Goal: Task Accomplishment & Management: Complete application form

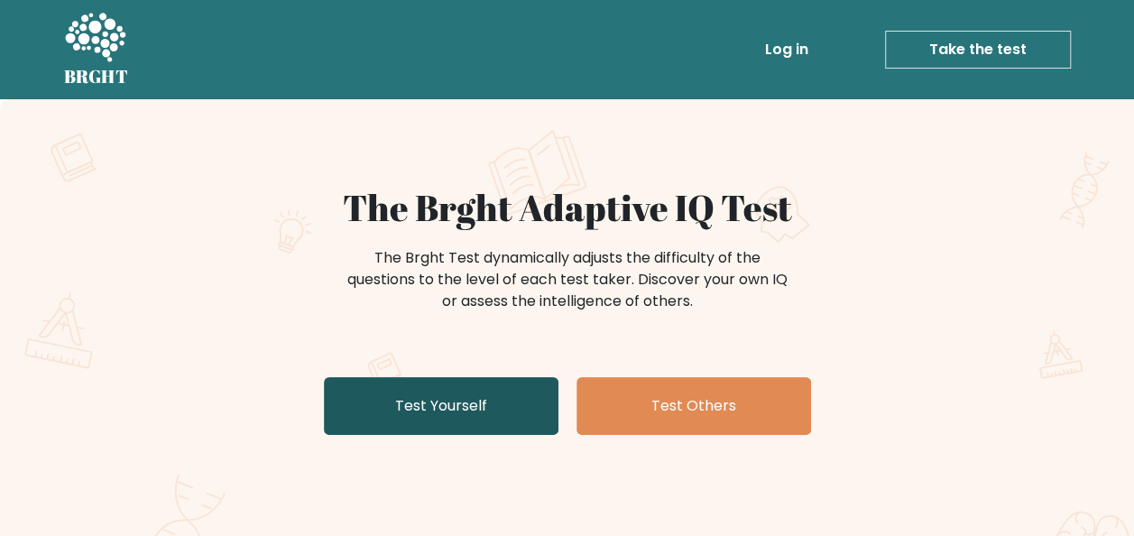
click at [441, 404] on link "Test Yourself" at bounding box center [441, 406] width 235 height 58
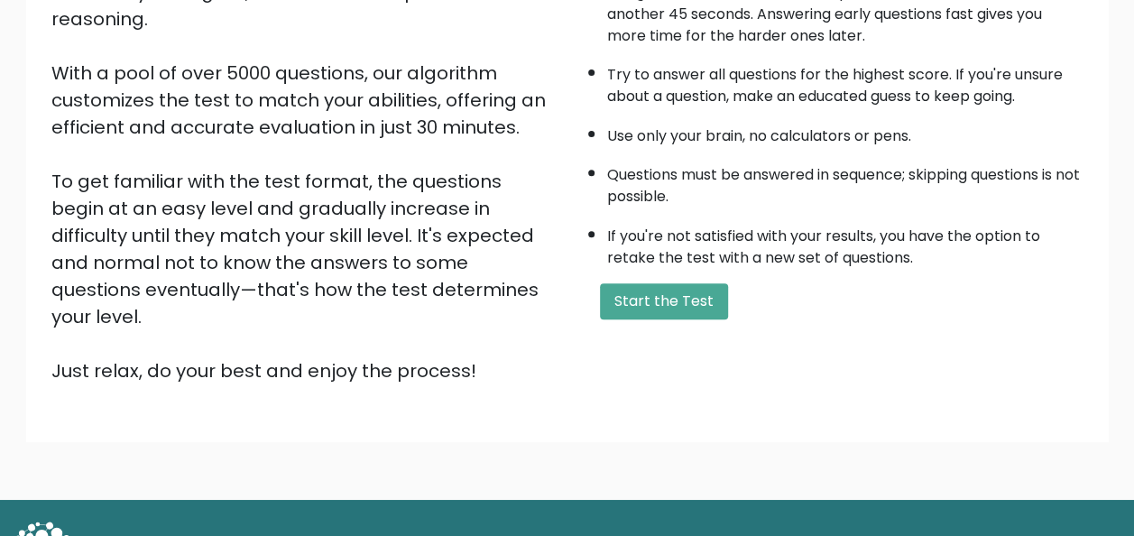
scroll to position [180, 0]
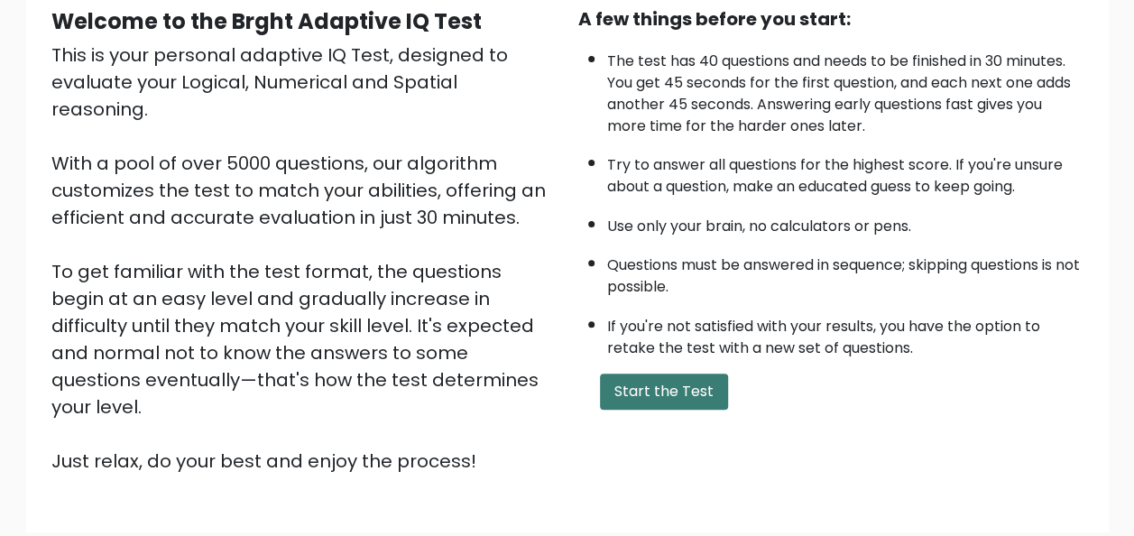
click at [687, 388] on button "Start the Test" at bounding box center [664, 392] width 128 height 36
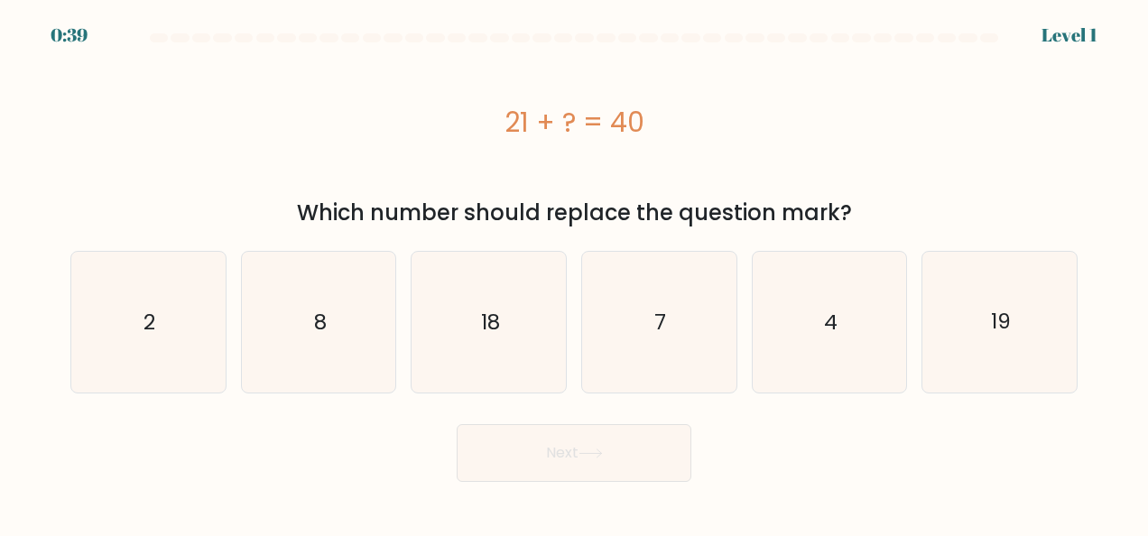
drag, startPoint x: 502, startPoint y: 118, endPoint x: 855, endPoint y: 214, distance: 365.5
click at [855, 214] on div "21 + ? = 40 Which number should replace the question mark?" at bounding box center [574, 140] width 1029 height 180
copy div "21 + ? = 40 Which number should replace the question mark?"
drag, startPoint x: 310, startPoint y: 453, endPoint x: 905, endPoint y: 263, distance: 625.0
click at [310, 453] on div "Next" at bounding box center [574, 448] width 1029 height 67
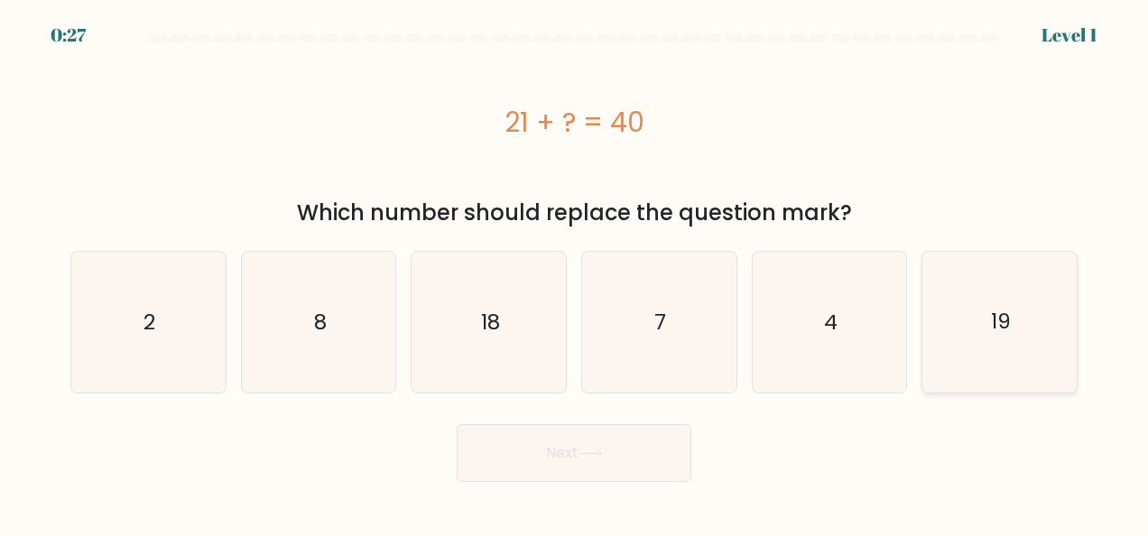
click at [983, 318] on icon "19" at bounding box center [999, 322] width 141 height 141
click at [575, 273] on input "f. 19" at bounding box center [574, 270] width 1 height 5
radio input "true"
click at [598, 452] on icon at bounding box center [590, 453] width 24 height 10
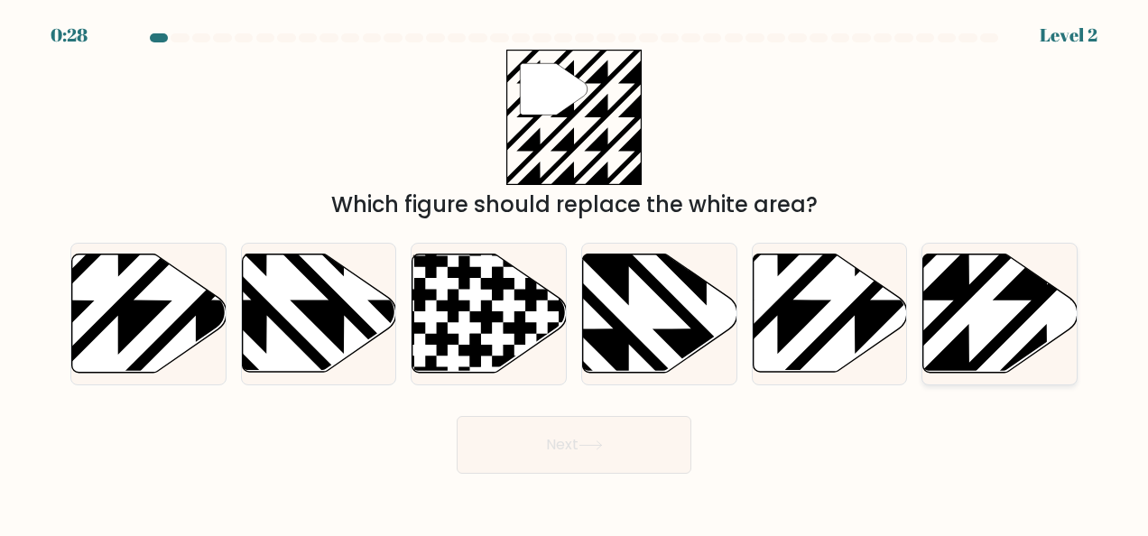
click at [972, 290] on icon at bounding box center [1047, 378] width 310 height 310
click at [575, 273] on input "f." at bounding box center [574, 270] width 1 height 5
radio input "true"
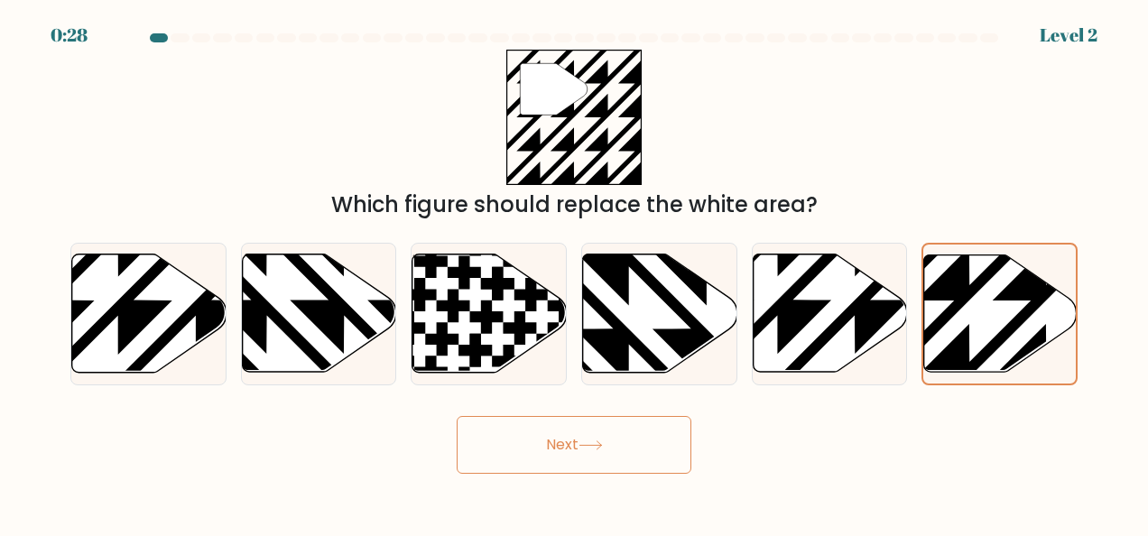
click at [624, 444] on button "Next" at bounding box center [574, 445] width 235 height 58
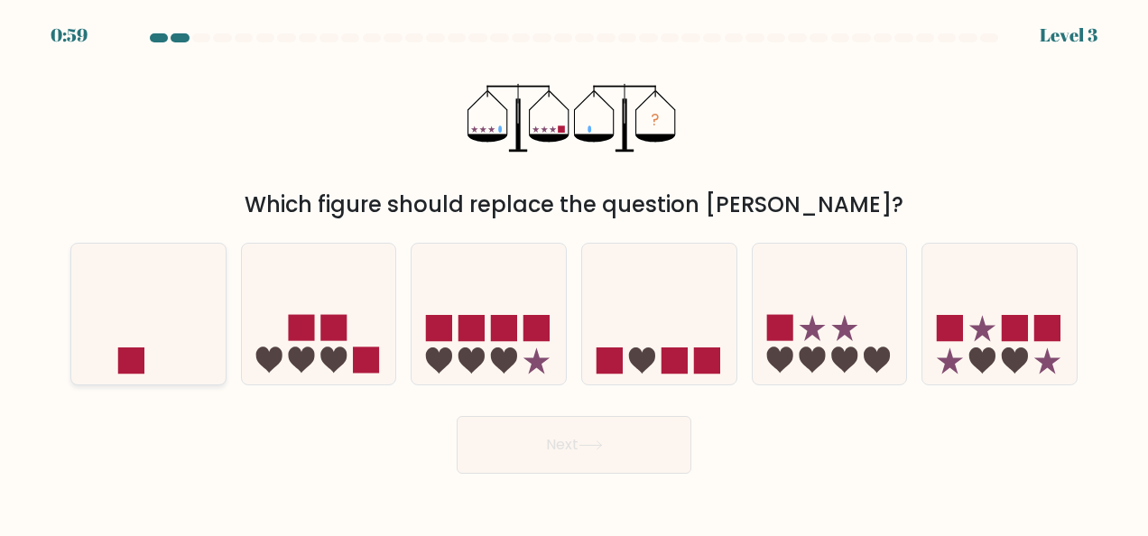
click at [110, 301] on icon at bounding box center [148, 313] width 154 height 127
click at [574, 273] on input "a." at bounding box center [574, 270] width 1 height 5
radio input "true"
click at [633, 440] on button "Next" at bounding box center [574, 445] width 235 height 58
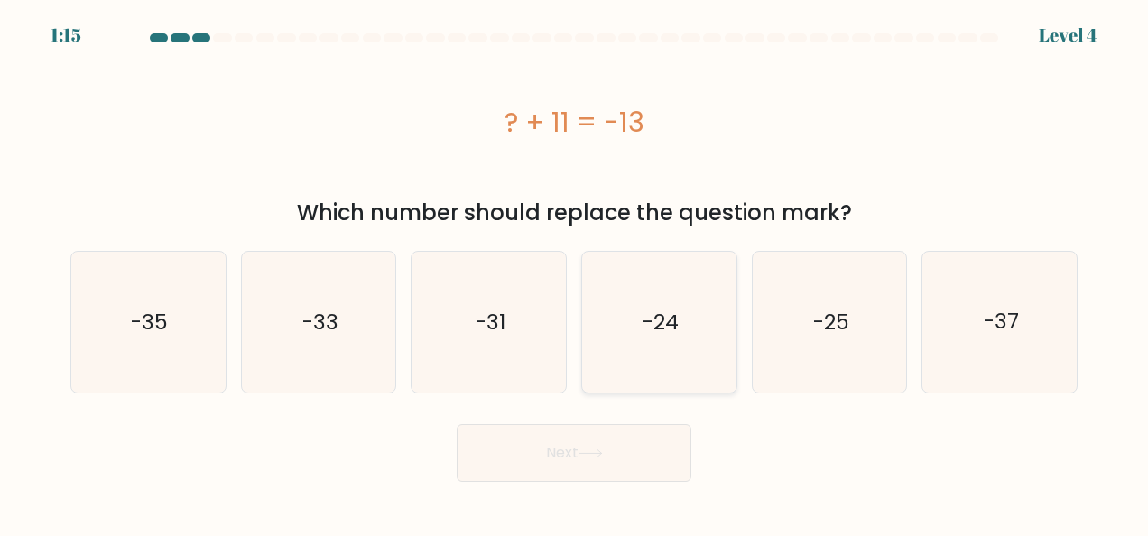
click at [642, 361] on icon "-24" at bounding box center [658, 322] width 141 height 141
click at [575, 273] on input "d. -24" at bounding box center [574, 270] width 1 height 5
radio input "true"
click at [574, 463] on button "Next" at bounding box center [574, 453] width 235 height 58
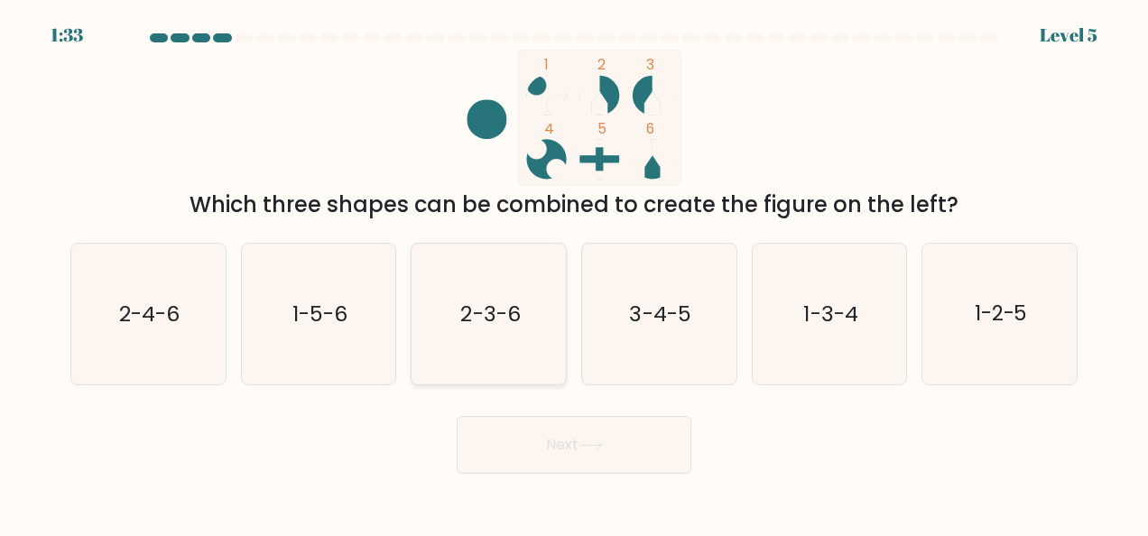
click at [531, 315] on icon "2-3-6" at bounding box center [489, 314] width 141 height 141
click at [574, 273] on input "c. 2-3-6" at bounding box center [574, 270] width 1 height 5
radio input "true"
click at [575, 436] on button "Next" at bounding box center [574, 445] width 235 height 58
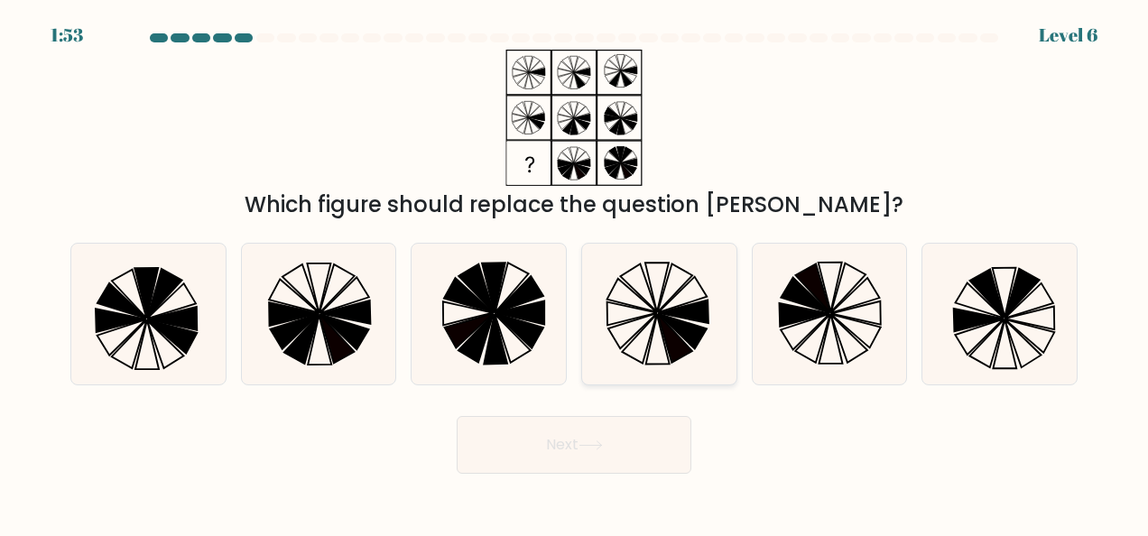
click at [679, 318] on icon at bounding box center [684, 311] width 50 height 23
click at [575, 273] on input "d." at bounding box center [574, 270] width 1 height 5
radio input "true"
click at [657, 315] on icon at bounding box center [640, 338] width 34 height 48
click at [575, 273] on input "d." at bounding box center [574, 270] width 1 height 5
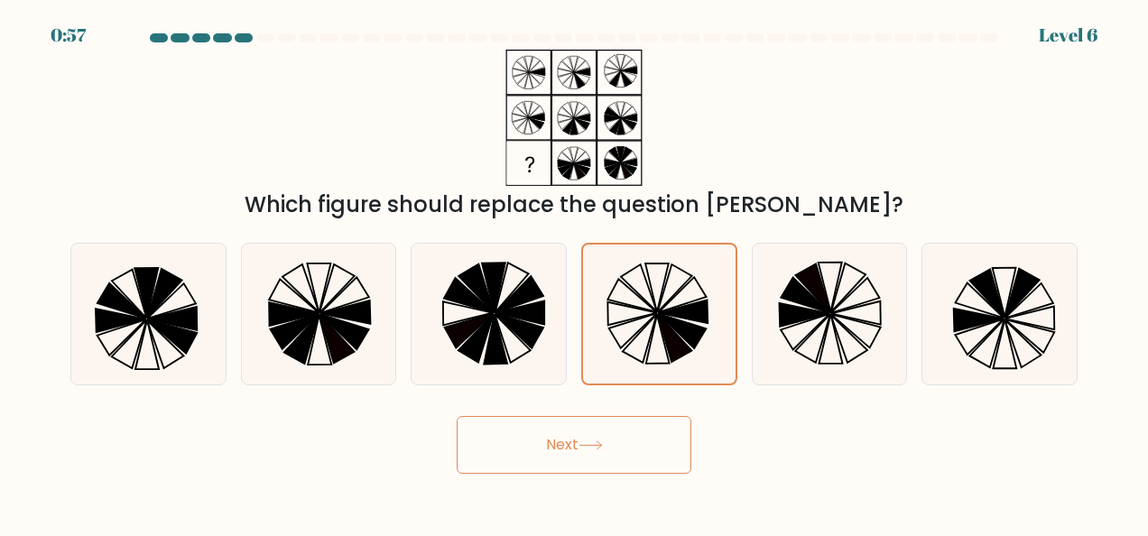
click at [604, 451] on button "Next" at bounding box center [574, 445] width 235 height 58
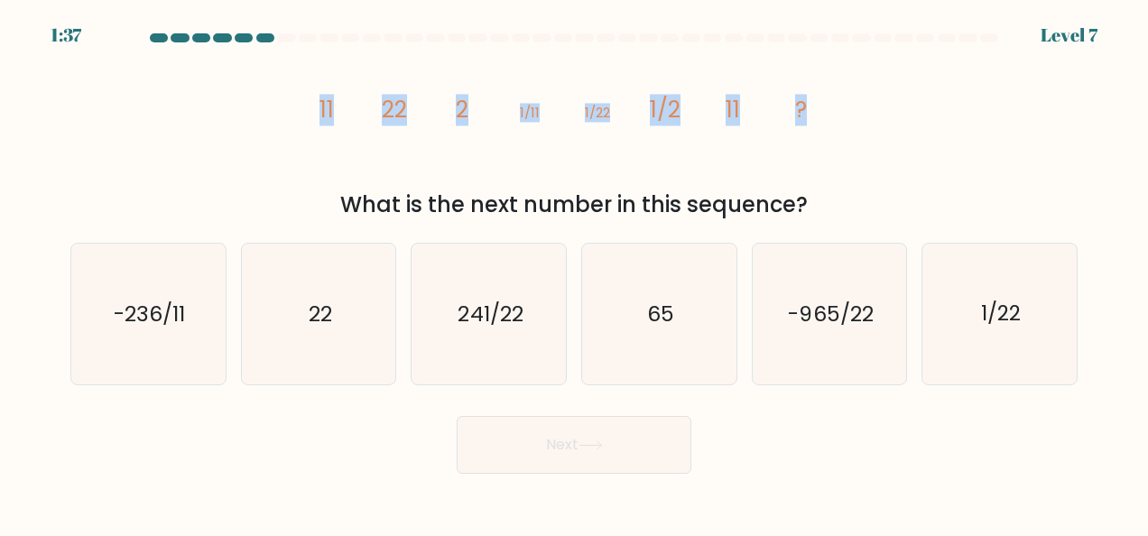
drag, startPoint x: 379, startPoint y: 106, endPoint x: 808, endPoint y: 108, distance: 429.5
click at [808, 107] on icon "image/svg+xml 11 22 2 1/11 1/22 1/2 11 ?" at bounding box center [573, 118] width 541 height 136
copy g "11 22 2 1/11 1/22 1/2 11 ?"
click at [218, 146] on div "image/svg+xml 11 22 2 1/11 1/22 1/2 11 ? What is the next number in this sequen…" at bounding box center [574, 135] width 1029 height 171
click at [350, 321] on icon "22" at bounding box center [318, 314] width 141 height 141
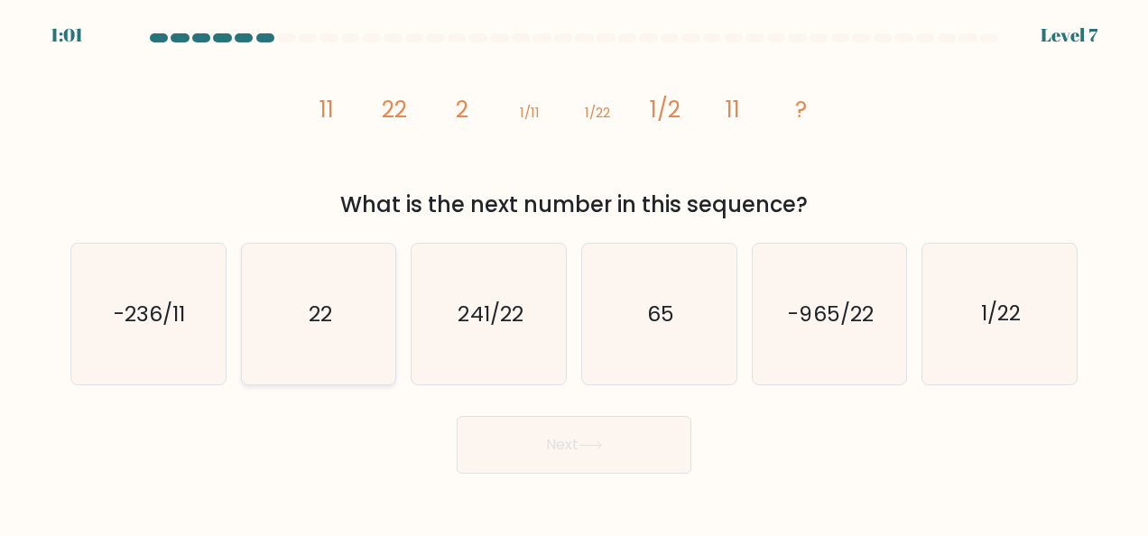
click at [574, 273] on input "b. 22" at bounding box center [574, 270] width 1 height 5
radio input "true"
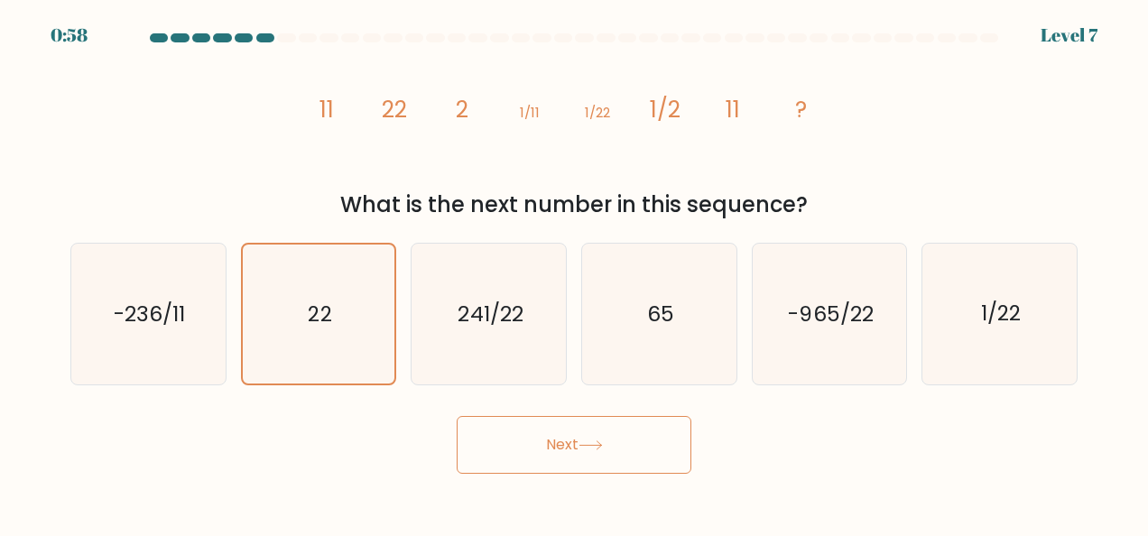
click at [587, 446] on icon at bounding box center [590, 445] width 24 height 10
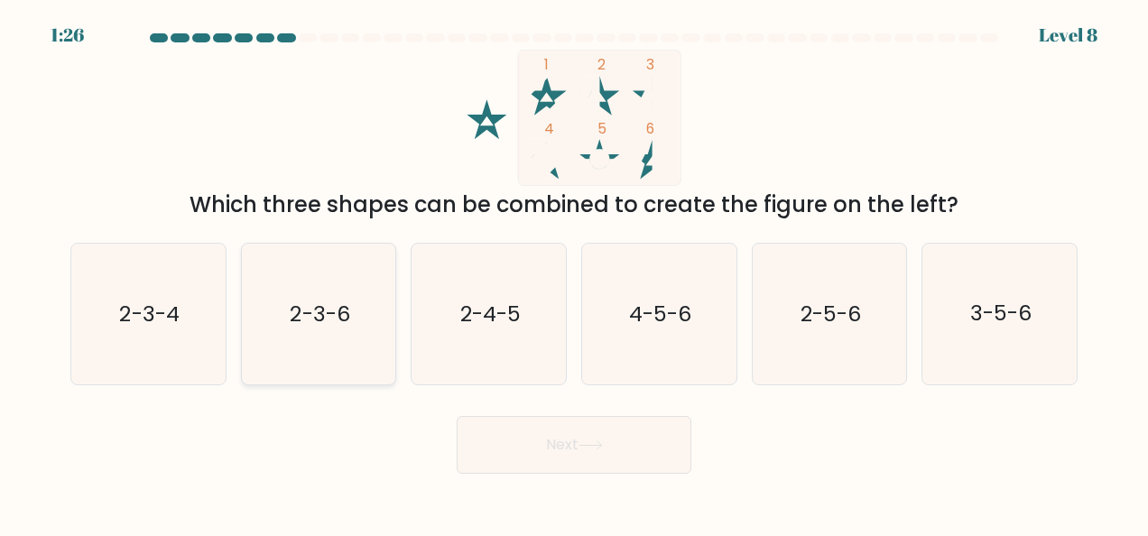
click at [366, 310] on icon "2-3-6" at bounding box center [318, 314] width 141 height 141
click at [574, 273] on input "b. 2-3-6" at bounding box center [574, 270] width 1 height 5
radio input "true"
click at [590, 444] on icon at bounding box center [590, 445] width 24 height 10
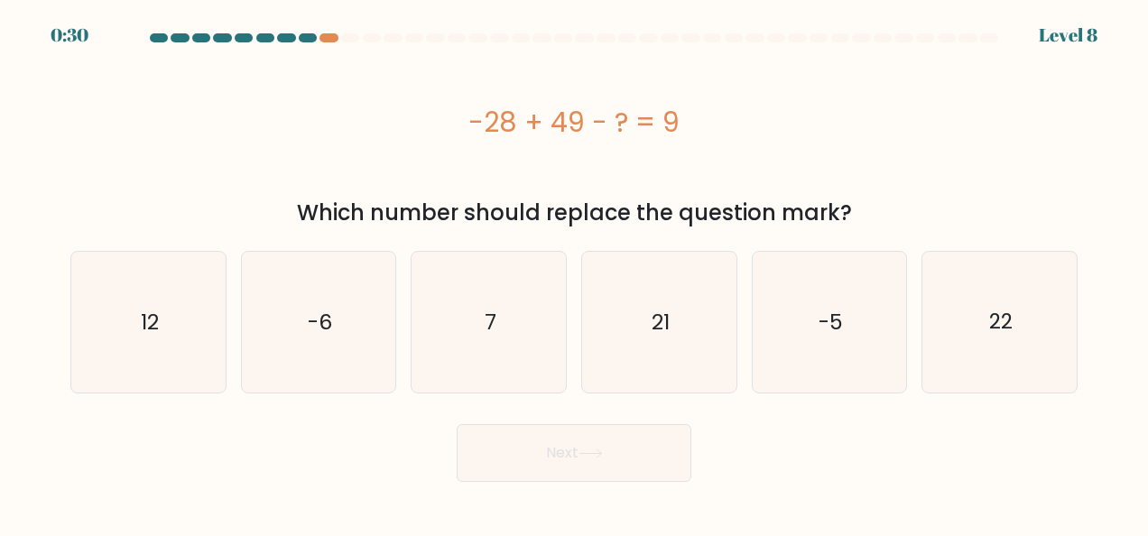
drag, startPoint x: 458, startPoint y: 125, endPoint x: 681, endPoint y: 125, distance: 222.9
click at [681, 125] on div "-28 + 49 - ? = 9" at bounding box center [573, 122] width 1007 height 41
copy div "-28 + 49 - ? = 9"
click at [771, 140] on div "-28 + 49 - ? = 9" at bounding box center [573, 122] width 1007 height 41
click at [188, 322] on icon "12" at bounding box center [148, 322] width 141 height 141
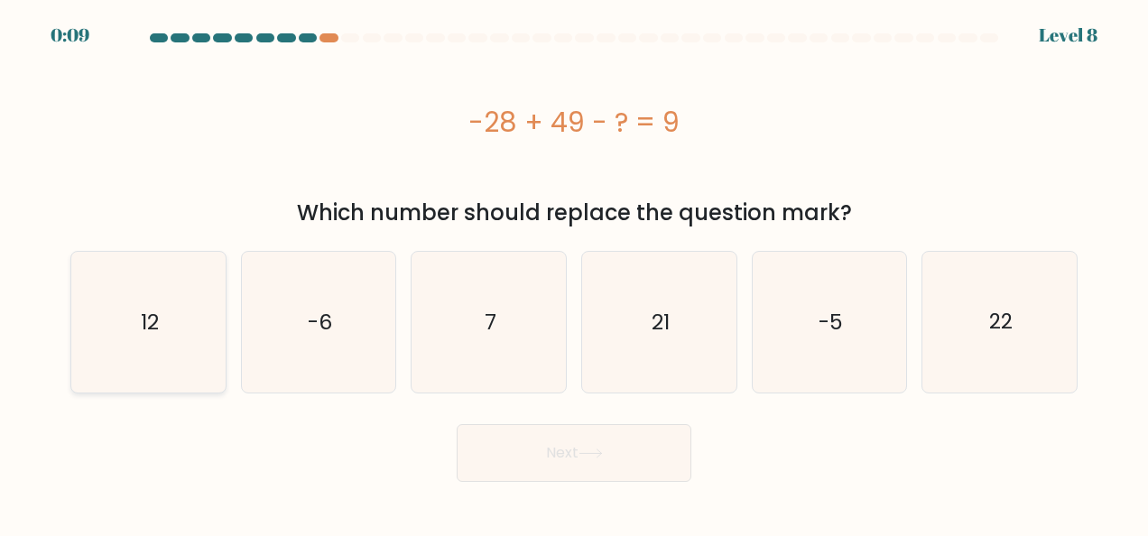
click at [574, 273] on input "a. 12" at bounding box center [574, 270] width 1 height 5
radio input "true"
click at [610, 457] on button "Next" at bounding box center [574, 453] width 235 height 58
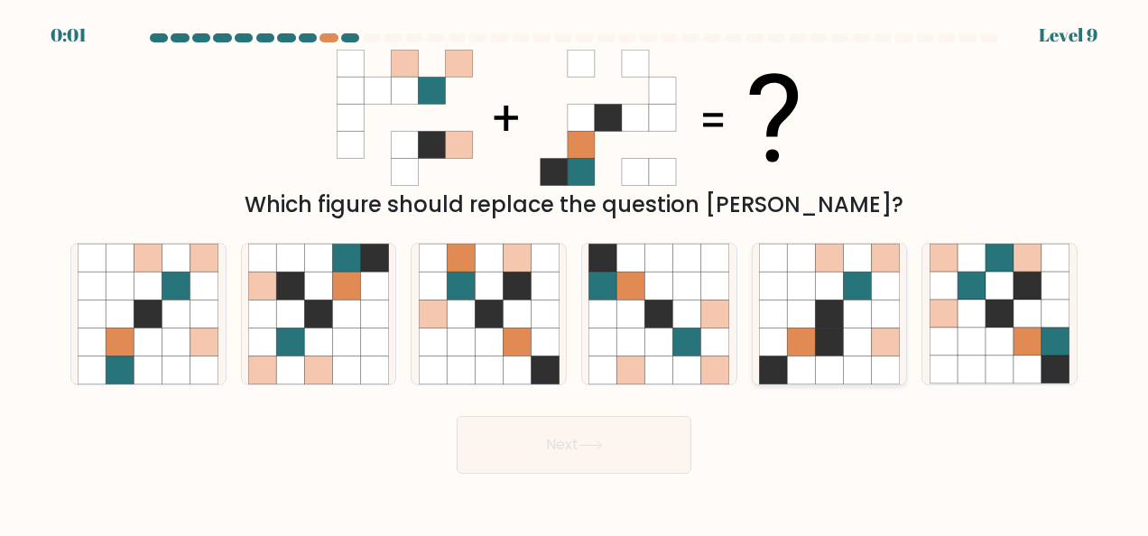
click at [830, 312] on icon at bounding box center [829, 314] width 28 height 28
click at [575, 273] on input "e." at bounding box center [574, 270] width 1 height 5
radio input "true"
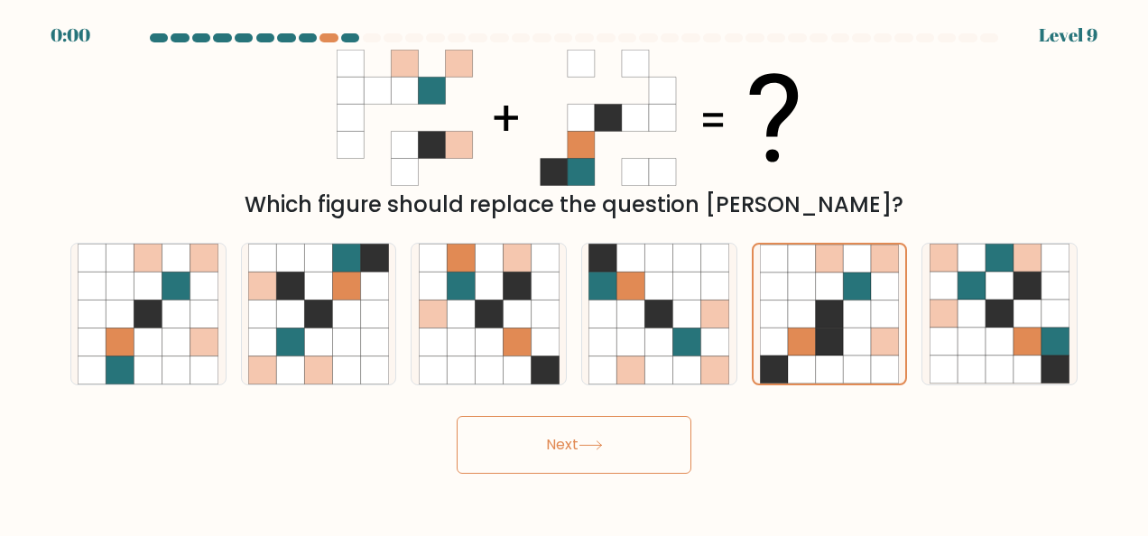
click at [577, 442] on button "Next" at bounding box center [574, 445] width 235 height 58
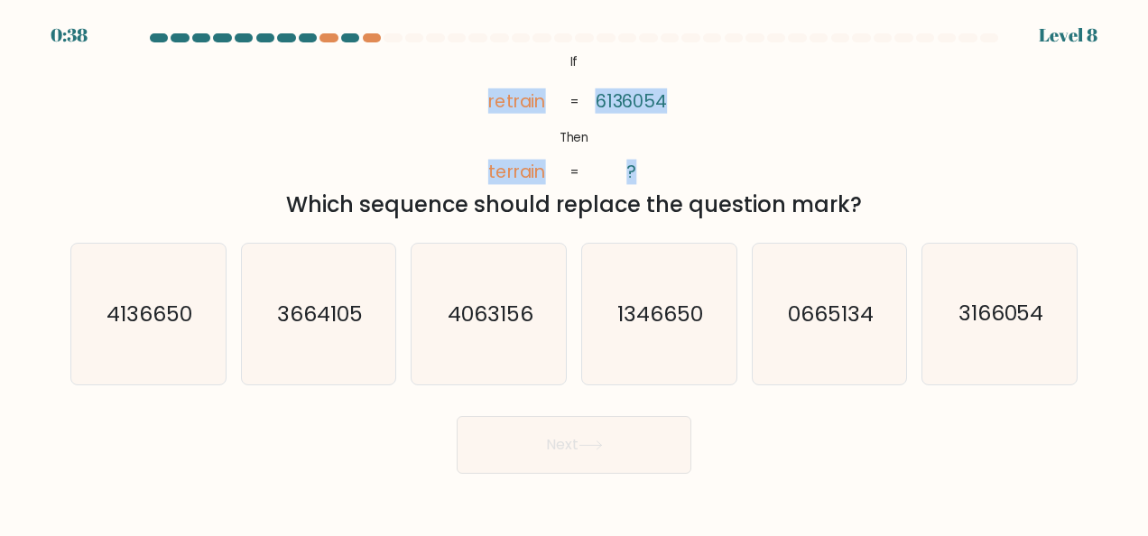
drag, startPoint x: 485, startPoint y: 93, endPoint x: 661, endPoint y: 179, distance: 194.9
click at [661, 179] on icon "@import url('https://fonts.googleapis.com/css?family=Abril+Fatface:400,100,100i…" at bounding box center [574, 118] width 221 height 136
copy icon "retrain terrain 6136054 ?"
click at [403, 135] on div "@import url('https://fonts.googleapis.com/css?family=Abril+Fatface:400,100,100i…" at bounding box center [574, 135] width 1029 height 171
drag, startPoint x: 484, startPoint y: 98, endPoint x: 528, endPoint y: 96, distance: 44.3
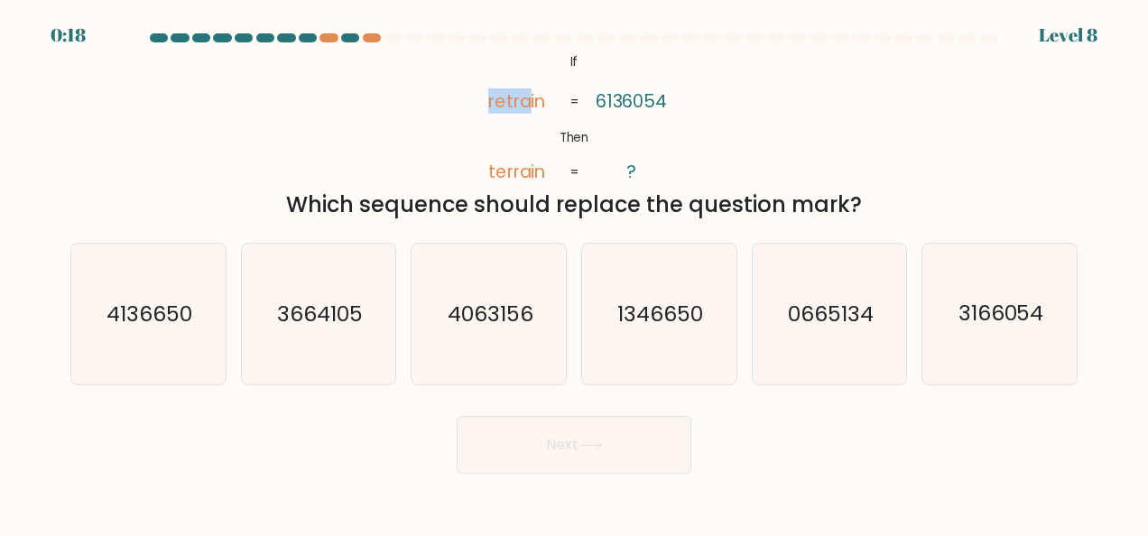
click at [528, 96] on icon "@import url('https://fonts.googleapis.com/css?family=Abril+Fatface:400,100,100i…" at bounding box center [574, 118] width 221 height 136
drag, startPoint x: 528, startPoint y: 96, endPoint x: 690, endPoint y: 131, distance: 166.2
click at [711, 126] on div "@import url('https://fonts.googleapis.com/css?family=Abril+Fatface:400,100,100i…" at bounding box center [574, 135] width 1029 height 171
drag, startPoint x: 664, startPoint y: 97, endPoint x: 492, endPoint y: 103, distance: 172.4
click at [492, 103] on icon "@import url('https://fonts.googleapis.com/css?family=Abril+Fatface:400,100,100i…" at bounding box center [574, 118] width 221 height 136
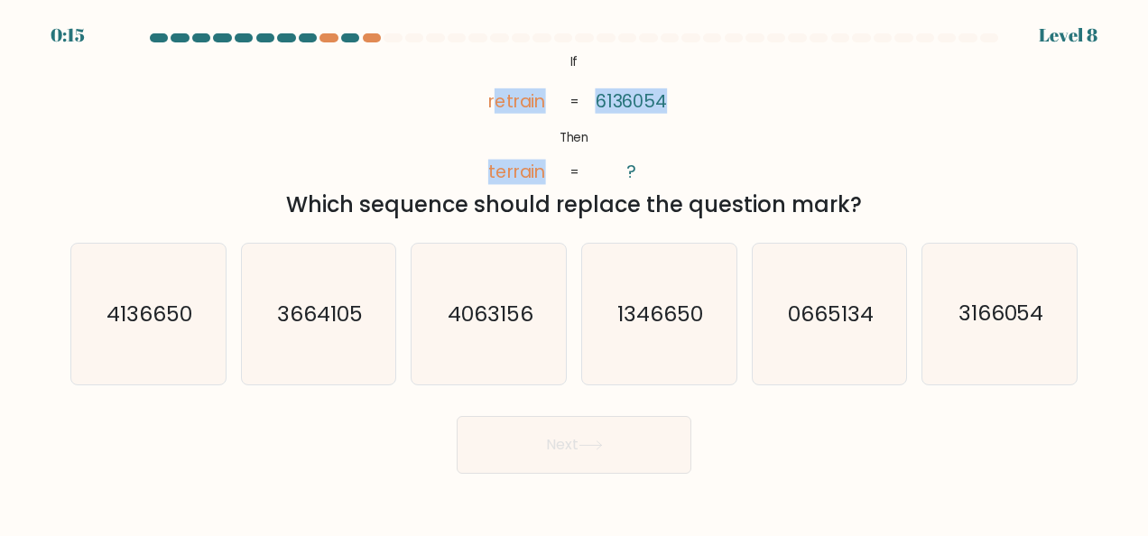
drag, startPoint x: 492, startPoint y: 103, endPoint x: 757, endPoint y: 142, distance: 268.1
click at [758, 142] on div "@import url('https://fonts.googleapis.com/css?family=Abril+Fatface:400,100,100i…" at bounding box center [574, 135] width 1029 height 171
click at [725, 139] on div "@import url('https://fonts.googleapis.com/css?family=Abril+Fatface:400,100,100i…" at bounding box center [574, 135] width 1029 height 171
drag, startPoint x: 596, startPoint y: 99, endPoint x: 663, endPoint y: 102, distance: 67.7
click at [663, 101] on tspan "6136054" at bounding box center [632, 100] width 72 height 25
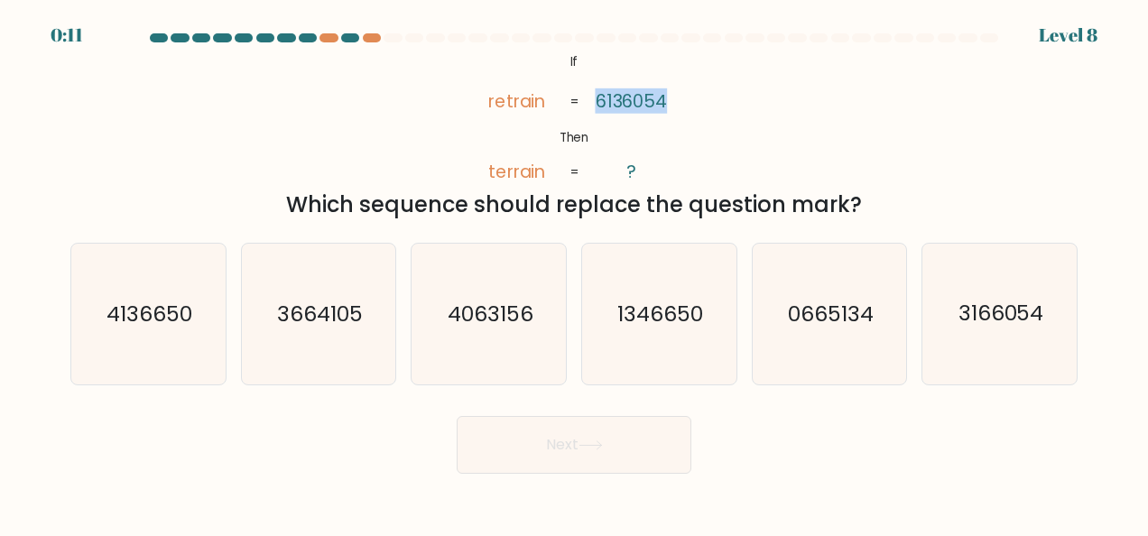
copy tspan "6136054"
click at [998, 337] on icon "3166054" at bounding box center [999, 314] width 141 height 141
click at [575, 273] on input "f. 3166054" at bounding box center [574, 270] width 1 height 5
radio input "true"
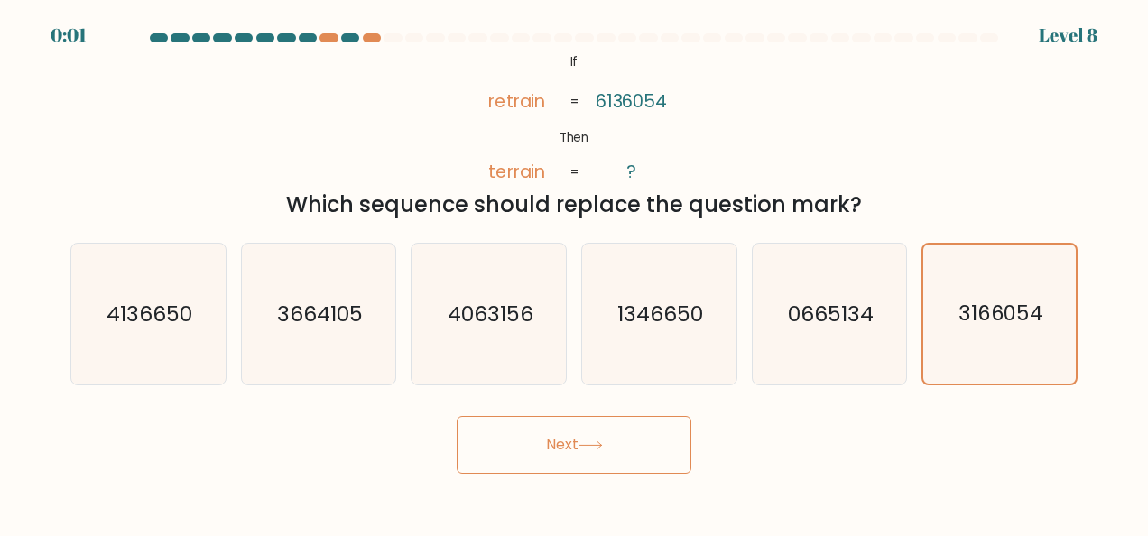
click at [614, 458] on button "Next" at bounding box center [574, 445] width 235 height 58
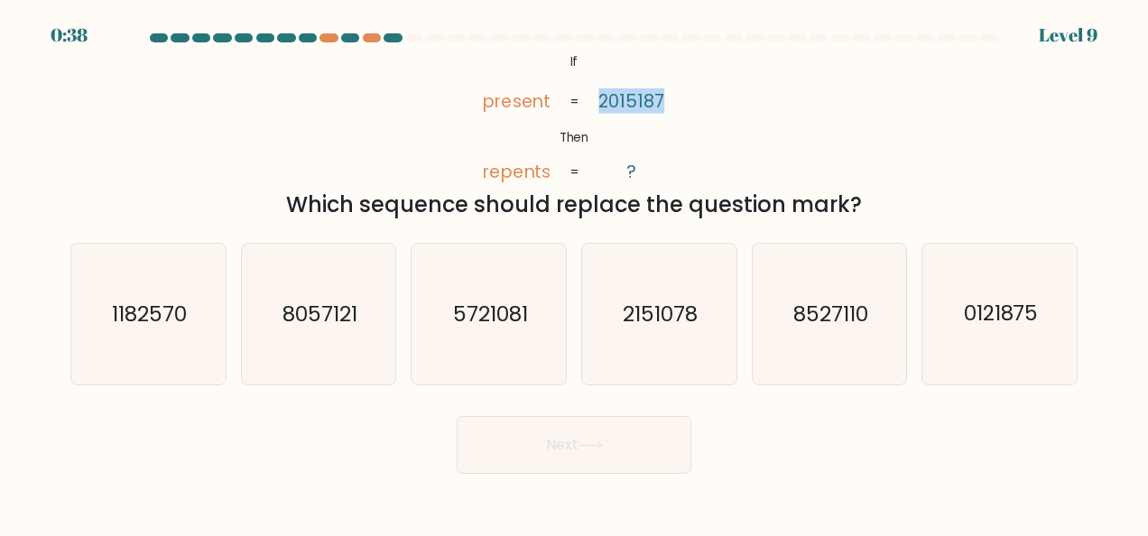
drag, startPoint x: 663, startPoint y: 97, endPoint x: 598, endPoint y: 102, distance: 65.1
click at [598, 102] on icon "@import url('https://fonts.googleapis.com/css?family=Abril+Fatface:400,100,100i…" at bounding box center [574, 118] width 221 height 136
copy tspan "2015187"
click at [1012, 296] on icon "0121875" at bounding box center [999, 314] width 141 height 141
click at [575, 273] on input "f. 0121875" at bounding box center [574, 270] width 1 height 5
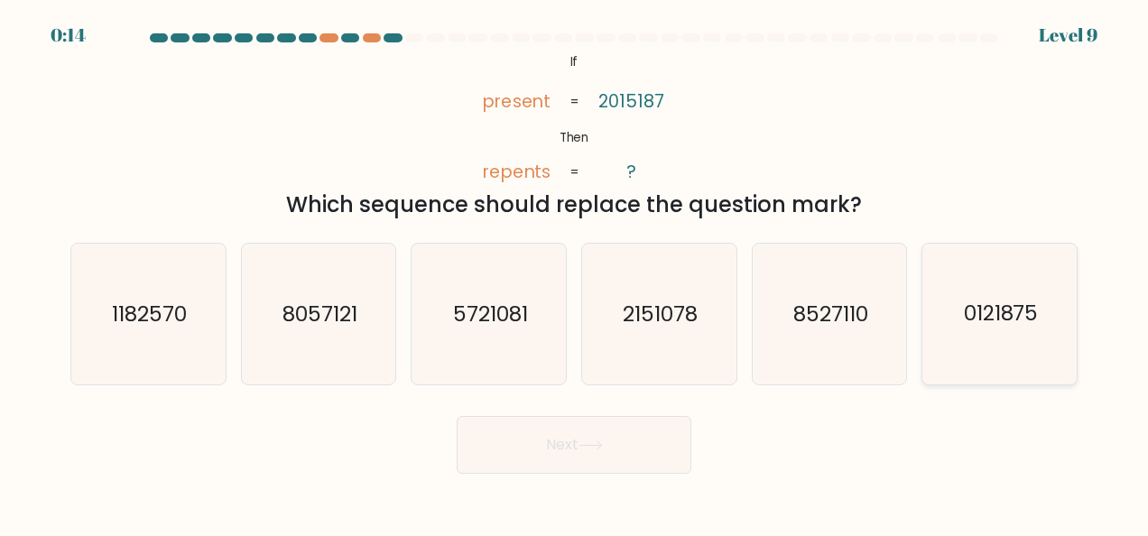
radio input "true"
click at [586, 440] on icon at bounding box center [590, 445] width 24 height 10
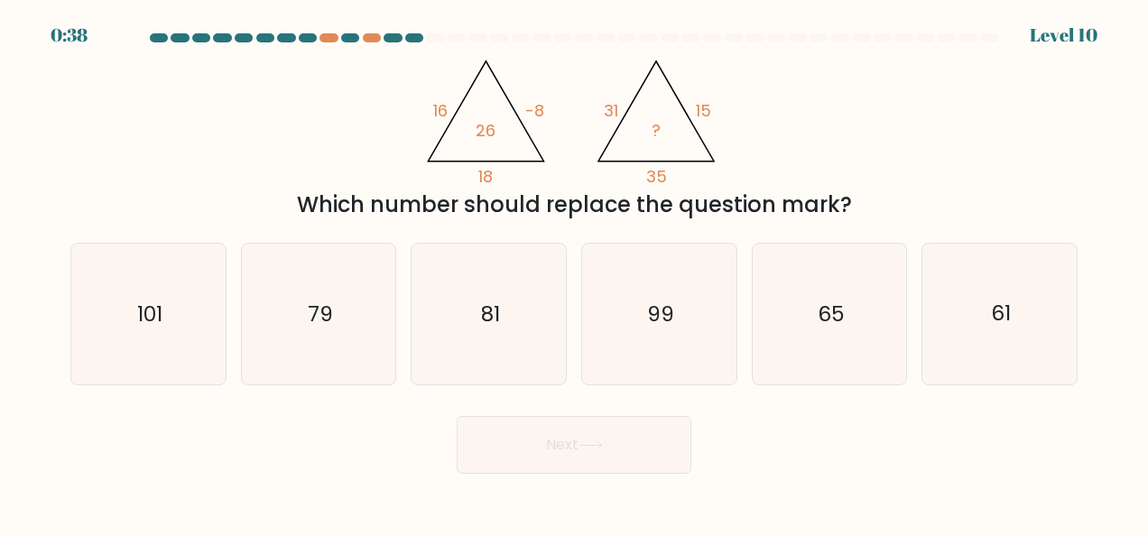
click at [370, 453] on div "Next" at bounding box center [574, 440] width 1029 height 67
click at [516, 310] on icon "81" at bounding box center [489, 314] width 141 height 141
click at [574, 273] on input "c. 81" at bounding box center [574, 270] width 1 height 5
radio input "true"
click at [623, 446] on button "Next" at bounding box center [574, 445] width 235 height 58
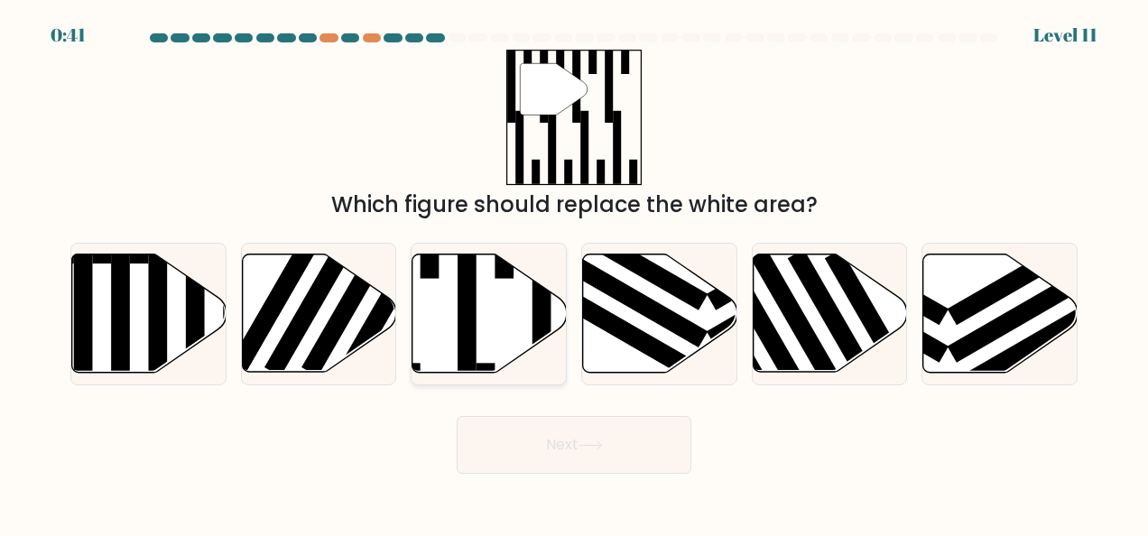
click at [457, 323] on icon at bounding box center [489, 313] width 154 height 118
click at [574, 273] on input "c." at bounding box center [574, 270] width 1 height 5
radio input "true"
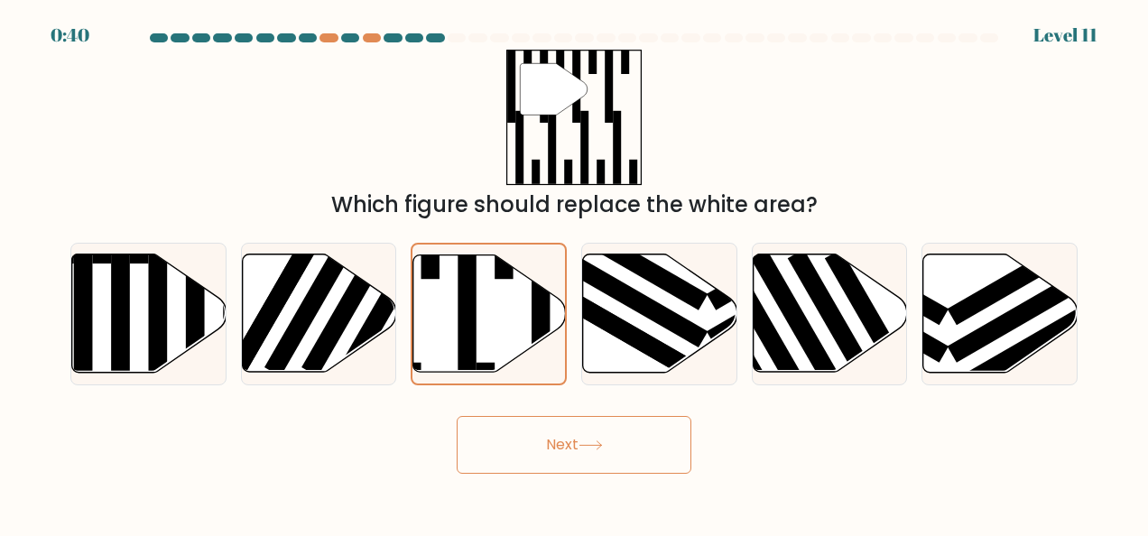
click at [594, 467] on button "Next" at bounding box center [574, 445] width 235 height 58
click at [588, 436] on button "Next" at bounding box center [574, 445] width 235 height 58
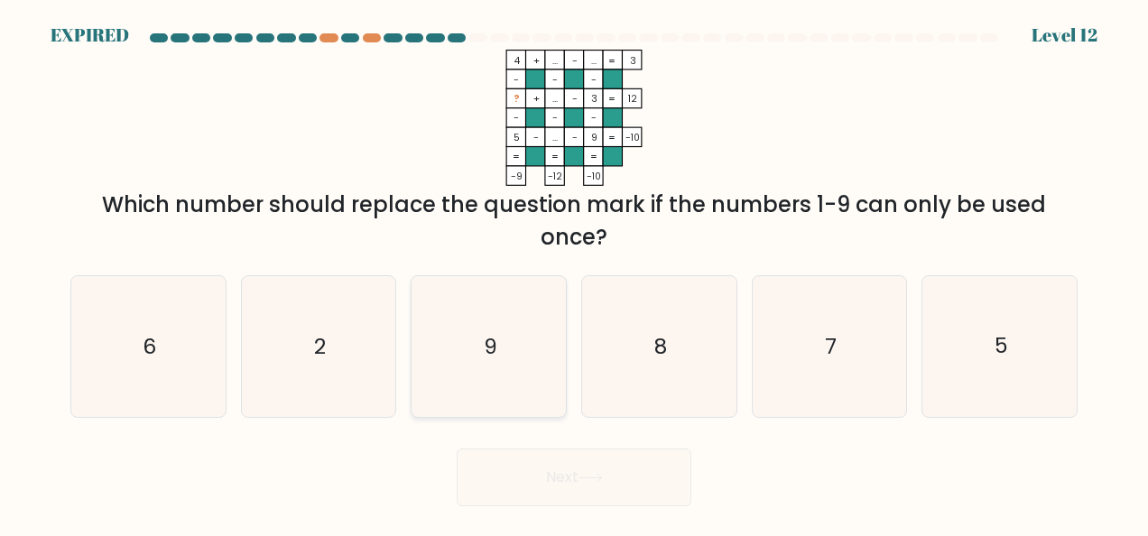
click at [522, 342] on icon "9" at bounding box center [489, 346] width 141 height 141
click at [574, 273] on input "c. 9" at bounding box center [574, 270] width 1 height 5
radio input "true"
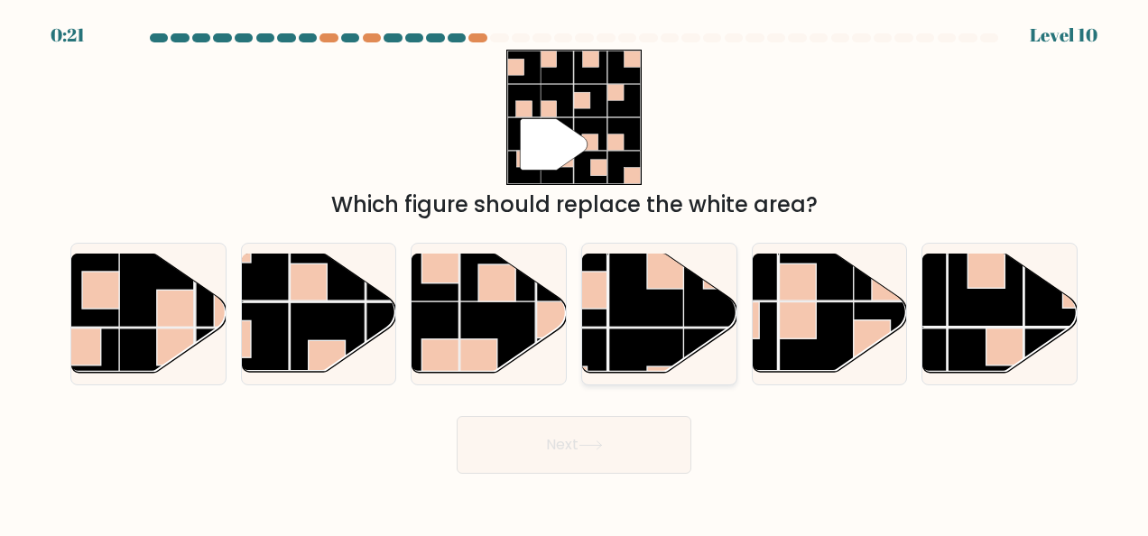
click at [644, 273] on rect at bounding box center [646, 289] width 75 height 75
click at [575, 273] on input "d." at bounding box center [574, 270] width 1 height 5
radio input "true"
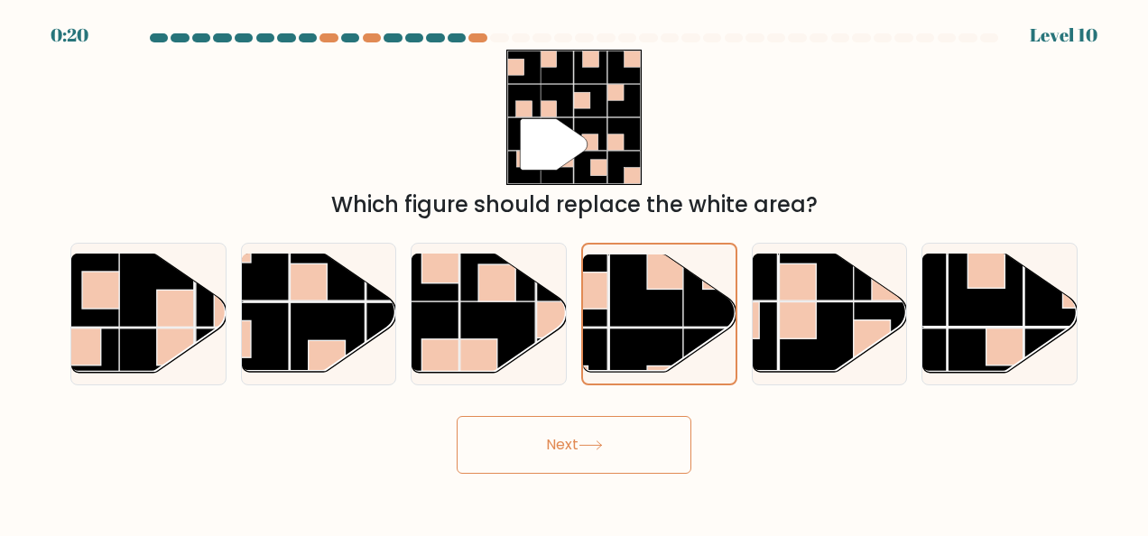
click at [583, 439] on button "Next" at bounding box center [574, 445] width 235 height 58
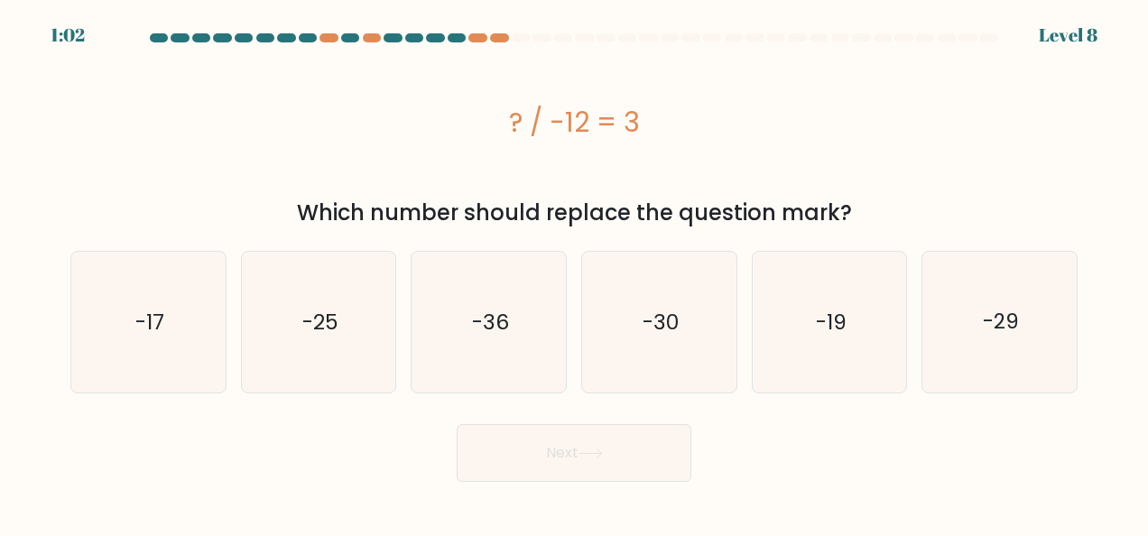
drag, startPoint x: 502, startPoint y: 126, endPoint x: 641, endPoint y: 132, distance: 139.1
click at [641, 132] on div "? / -12 = 3" at bounding box center [573, 122] width 1007 height 41
copy div "? / -12 = 3"
click at [496, 335] on text "-36" at bounding box center [490, 322] width 37 height 29
click at [574, 273] on input "c. -36" at bounding box center [574, 270] width 1 height 5
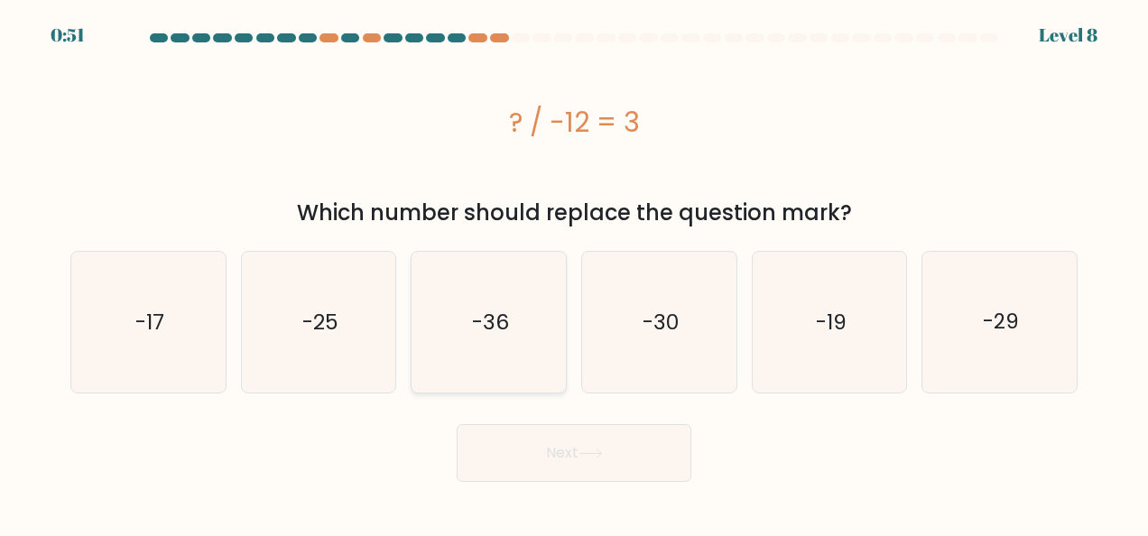
radio input "true"
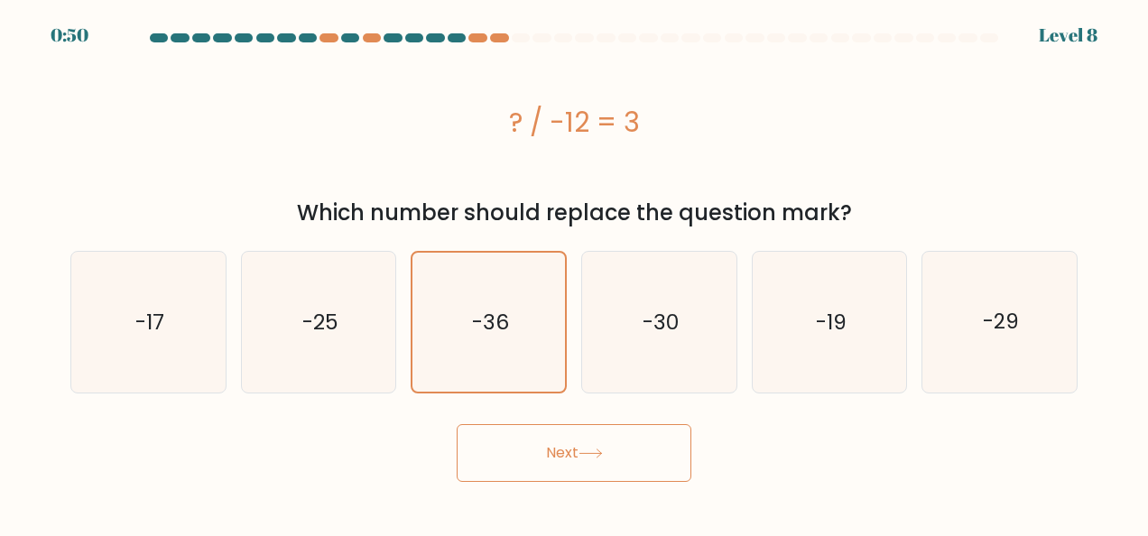
click at [597, 452] on icon at bounding box center [590, 453] width 24 height 10
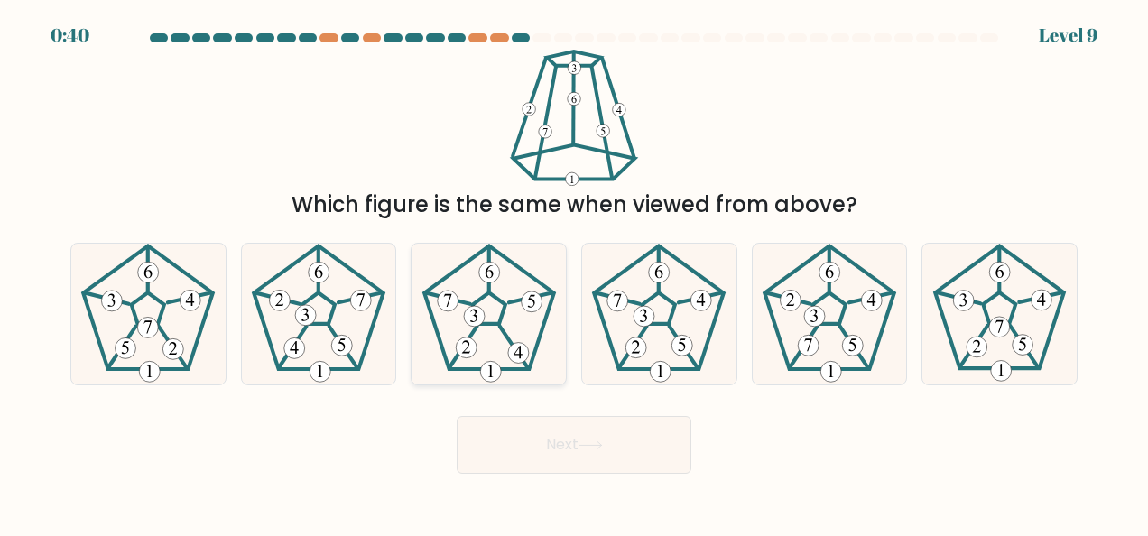
click at [500, 301] on 231 at bounding box center [488, 307] width 32 height 31
click at [574, 273] on input "c." at bounding box center [574, 270] width 1 height 5
radio input "true"
click at [609, 443] on button "Next" at bounding box center [574, 445] width 235 height 58
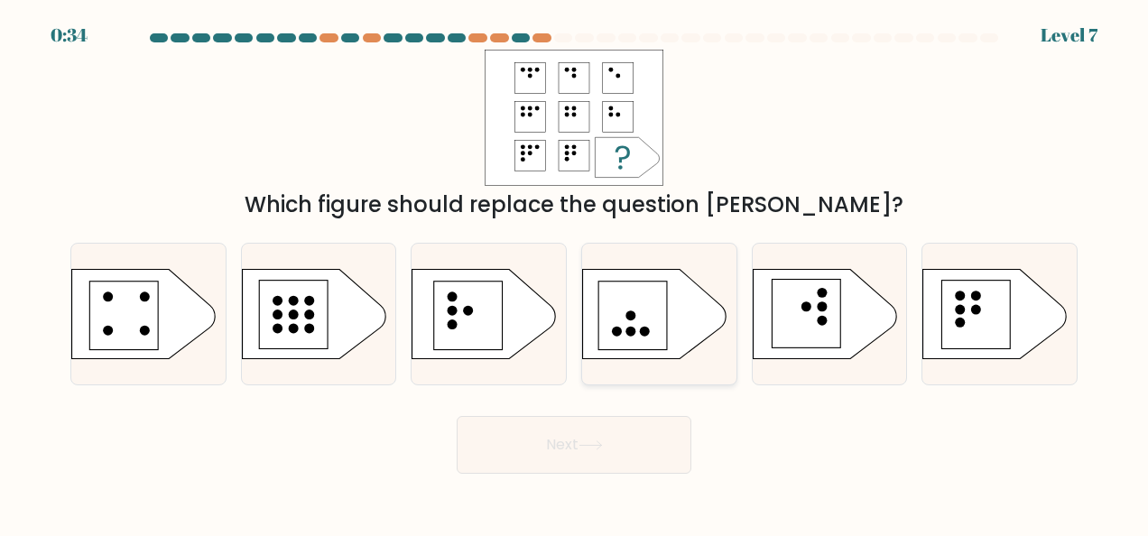
click at [637, 316] on rect at bounding box center [632, 315] width 69 height 69
click at [575, 273] on input "d." at bounding box center [574, 270] width 1 height 5
radio input "true"
click at [621, 439] on button "Next" at bounding box center [574, 445] width 235 height 58
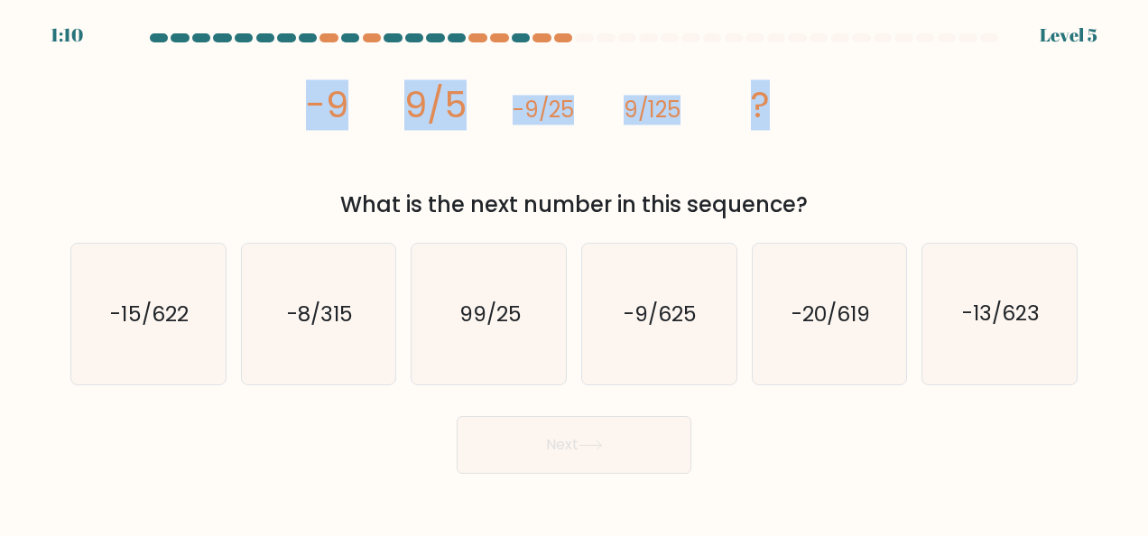
drag, startPoint x: 298, startPoint y: 103, endPoint x: 801, endPoint y: 114, distance: 503.6
click at [801, 114] on div "image/svg+xml -9 9/5 -9/25 9/125 ? What is the next number in this sequence?" at bounding box center [574, 135] width 1029 height 171
copy g "-9 9/5 -9/25 9/125 ?"
click at [148, 126] on div "image/svg+xml -9 9/5 -9/25 9/125 ? What is the next number in this sequence?" at bounding box center [574, 135] width 1029 height 171
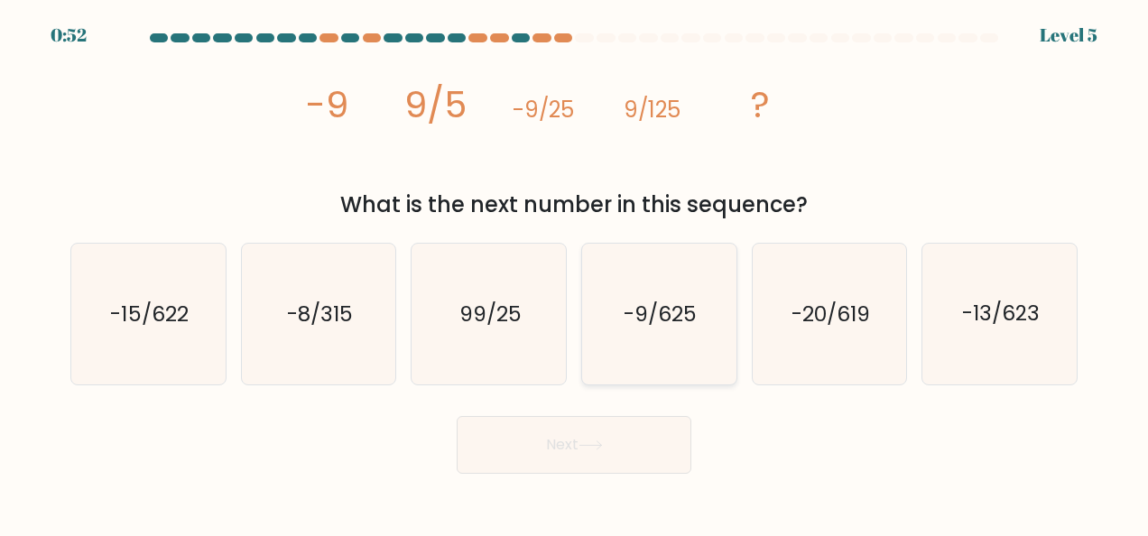
click at [662, 308] on text "-9/625" at bounding box center [660, 314] width 73 height 29
click at [575, 273] on input "d. -9/625" at bounding box center [574, 270] width 1 height 5
radio input "true"
click at [612, 446] on button "Next" at bounding box center [574, 445] width 235 height 58
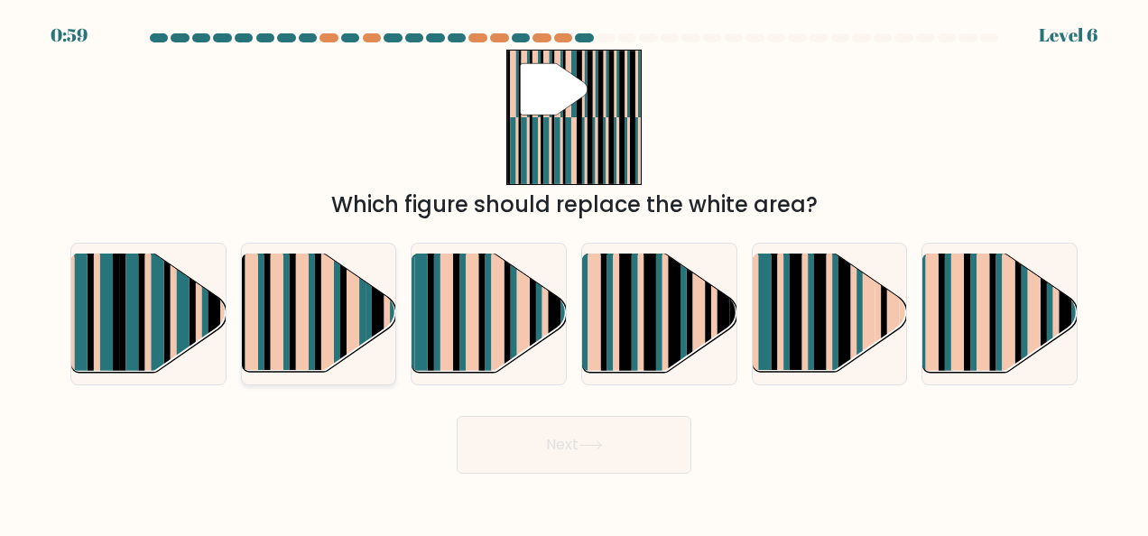
click at [326, 305] on rect at bounding box center [327, 302] width 13 height 152
click at [574, 273] on input "b." at bounding box center [574, 270] width 1 height 5
radio input "true"
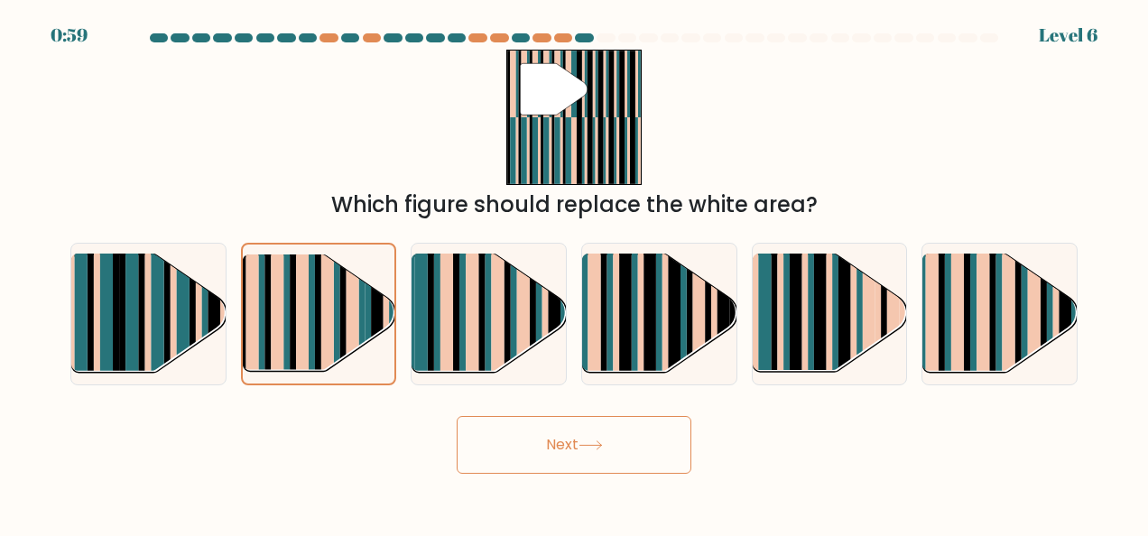
click at [588, 455] on button "Next" at bounding box center [574, 445] width 235 height 58
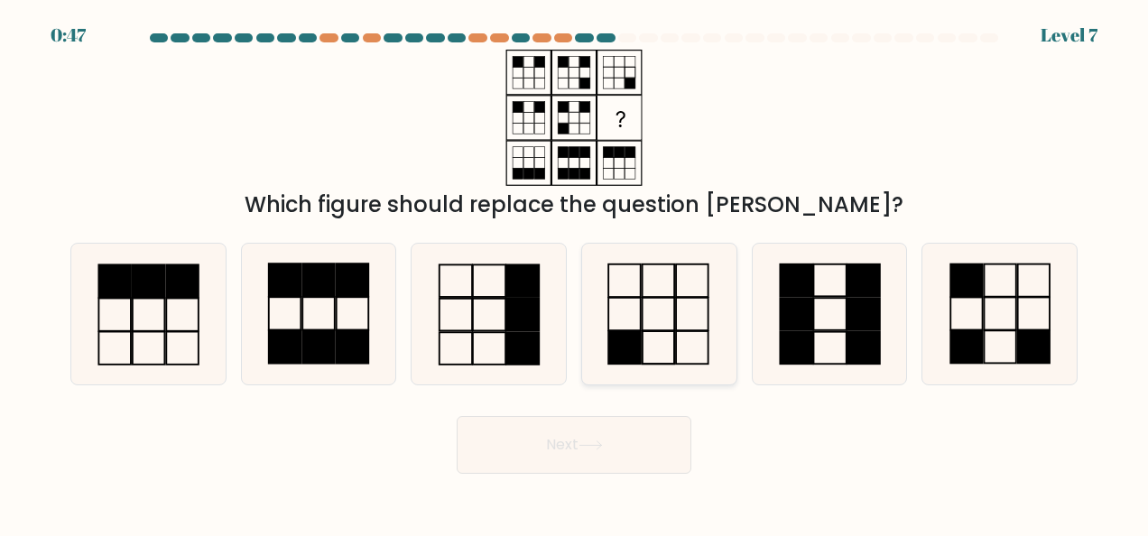
click at [670, 313] on icon at bounding box center [658, 314] width 141 height 141
click at [575, 273] on input "d." at bounding box center [574, 270] width 1 height 5
radio input "true"
click at [574, 439] on button "Next" at bounding box center [574, 445] width 235 height 58
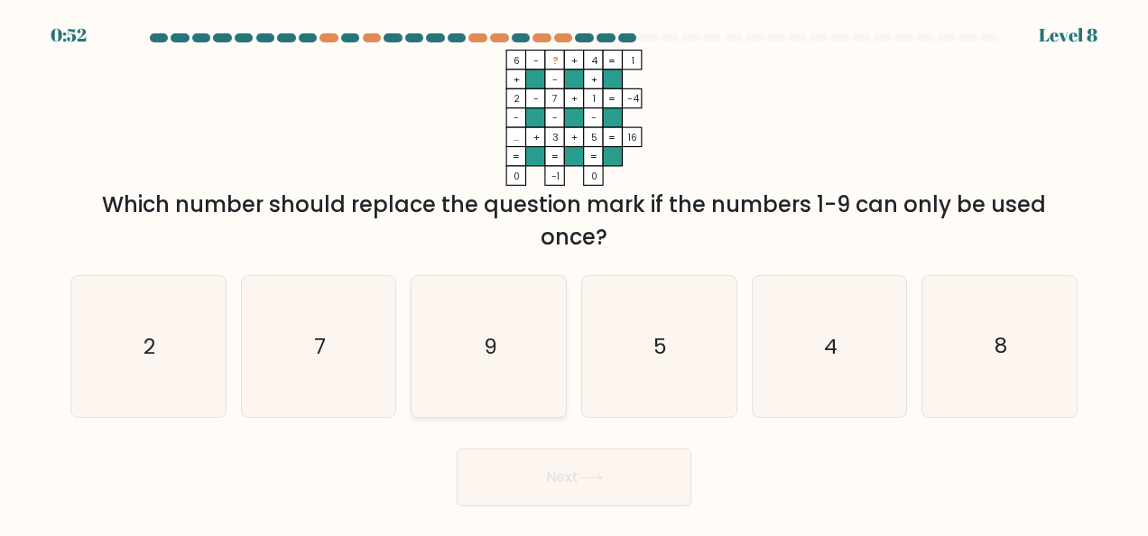
click at [488, 363] on icon "9" at bounding box center [489, 346] width 141 height 141
click at [574, 273] on input "c. 9" at bounding box center [574, 270] width 1 height 5
radio input "true"
click at [562, 478] on button "Next" at bounding box center [574, 477] width 235 height 58
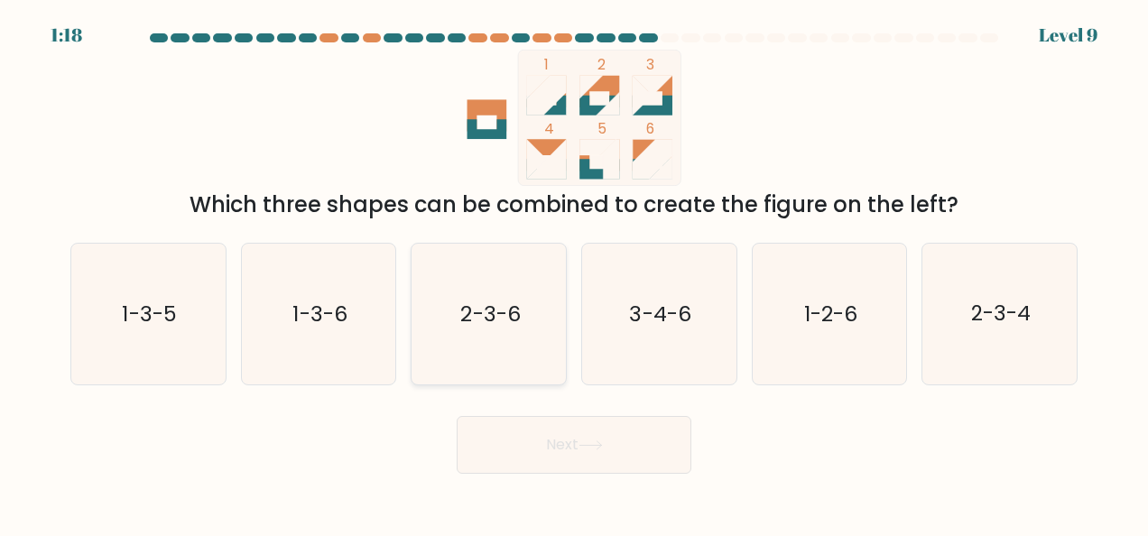
click at [475, 300] on text "2-3-6" at bounding box center [490, 314] width 60 height 29
click at [574, 273] on input "c. 2-3-6" at bounding box center [574, 270] width 1 height 5
radio input "true"
click at [591, 449] on icon at bounding box center [590, 445] width 24 height 10
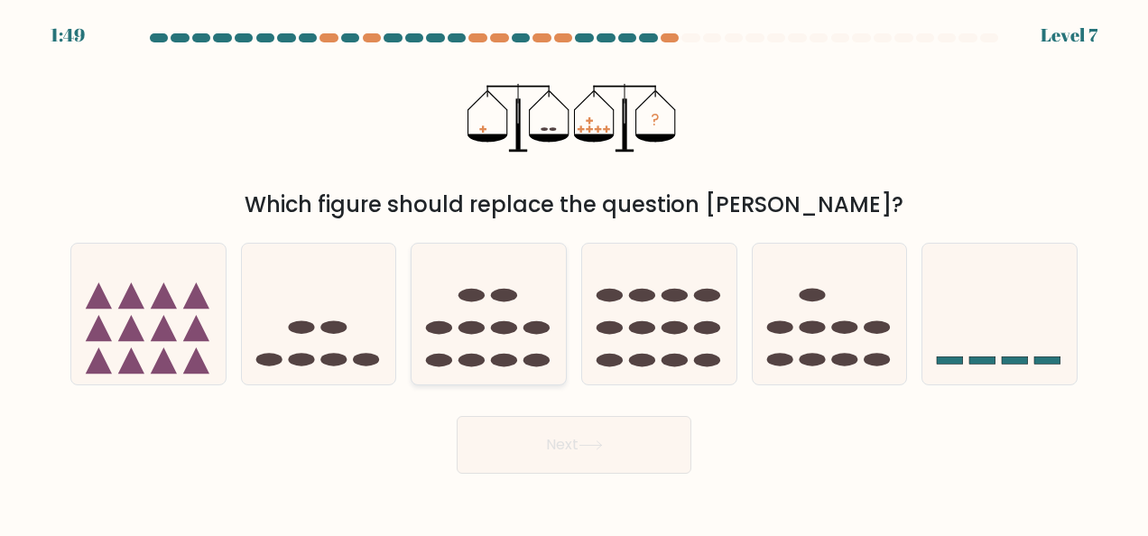
click at [494, 327] on ellipse at bounding box center [504, 328] width 26 height 14
click at [574, 273] on input "c." at bounding box center [574, 270] width 1 height 5
radio input "true"
click at [604, 439] on button "Next" at bounding box center [574, 445] width 235 height 58
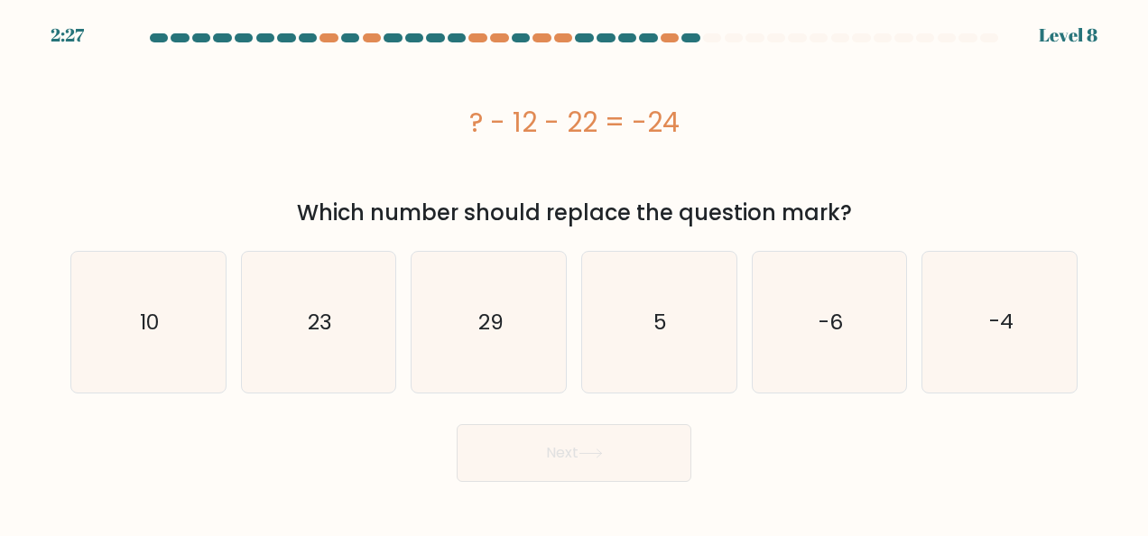
drag, startPoint x: 562, startPoint y: 126, endPoint x: 688, endPoint y: 135, distance: 125.7
click at [688, 135] on div "? - 12 - 22 = -24" at bounding box center [573, 122] width 1007 height 41
copy div "? - 12 - 22 = -24"
click at [311, 457] on div "Next" at bounding box center [574, 448] width 1029 height 67
click at [146, 320] on text "10" at bounding box center [149, 322] width 19 height 29
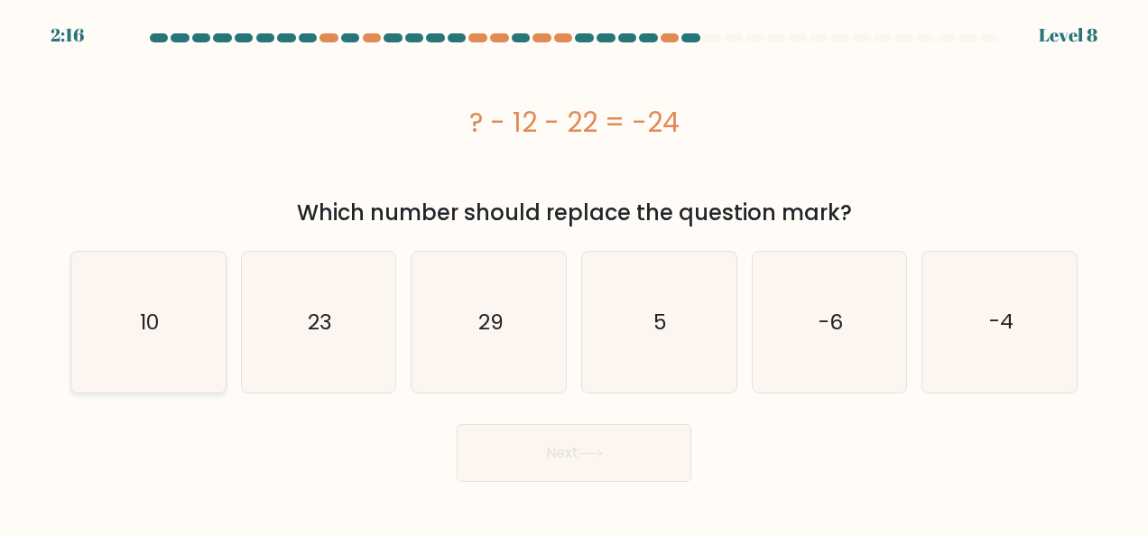
click at [574, 273] on input "a. 10" at bounding box center [574, 270] width 1 height 5
radio input "true"
click at [343, 295] on icon "23" at bounding box center [318, 322] width 141 height 141
click at [574, 273] on input "b. 23" at bounding box center [574, 270] width 1 height 5
radio input "true"
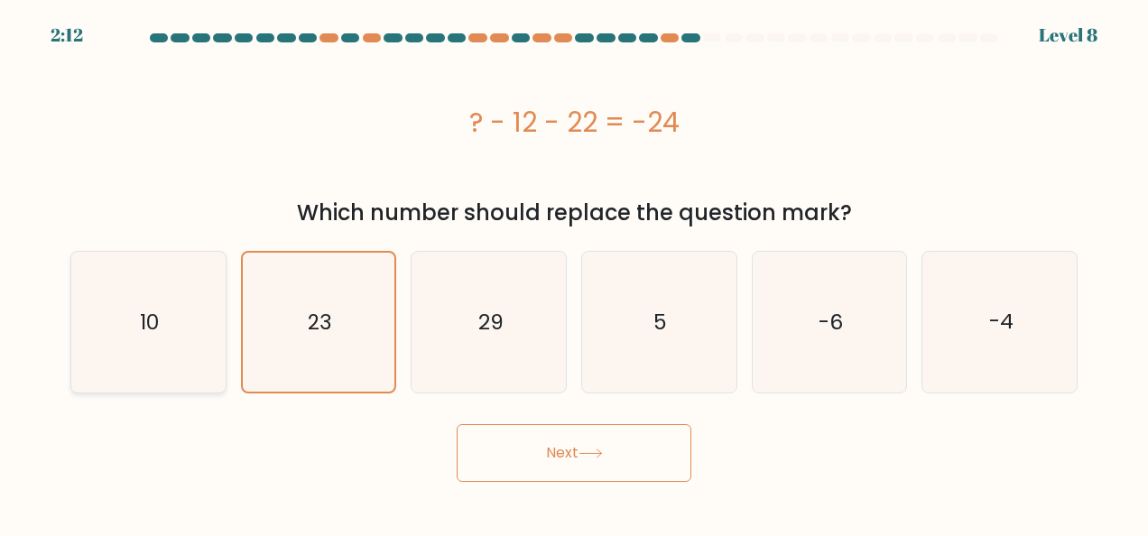
click at [135, 299] on icon "10" at bounding box center [148, 322] width 141 height 141
click at [574, 273] on input "a. 10" at bounding box center [574, 270] width 1 height 5
radio input "true"
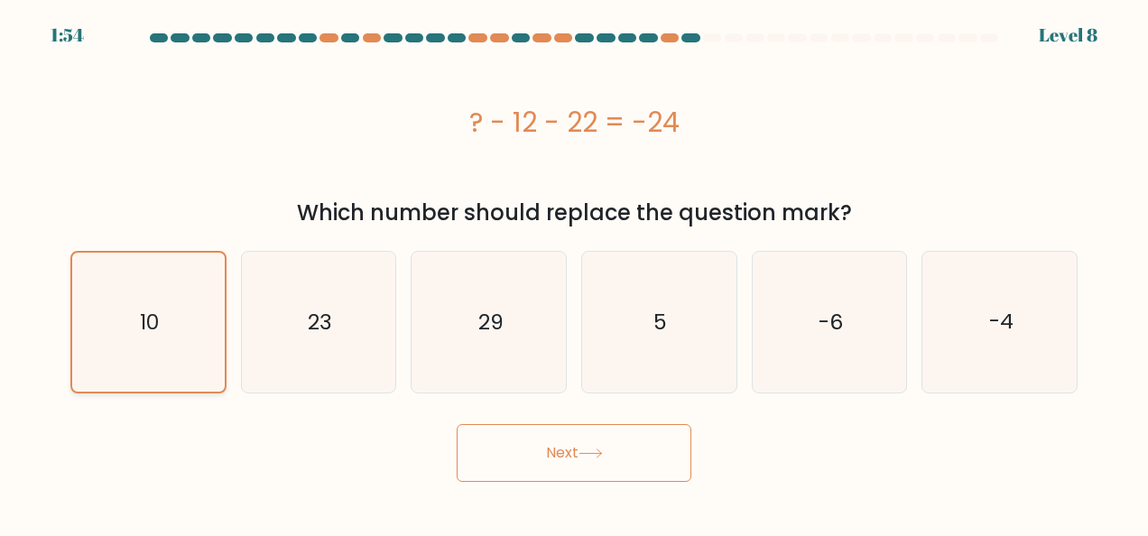
click at [197, 300] on icon "10" at bounding box center [148, 322] width 139 height 139
click at [574, 273] on input "a. 10" at bounding box center [574, 270] width 1 height 5
click at [554, 448] on button "Next" at bounding box center [574, 453] width 235 height 58
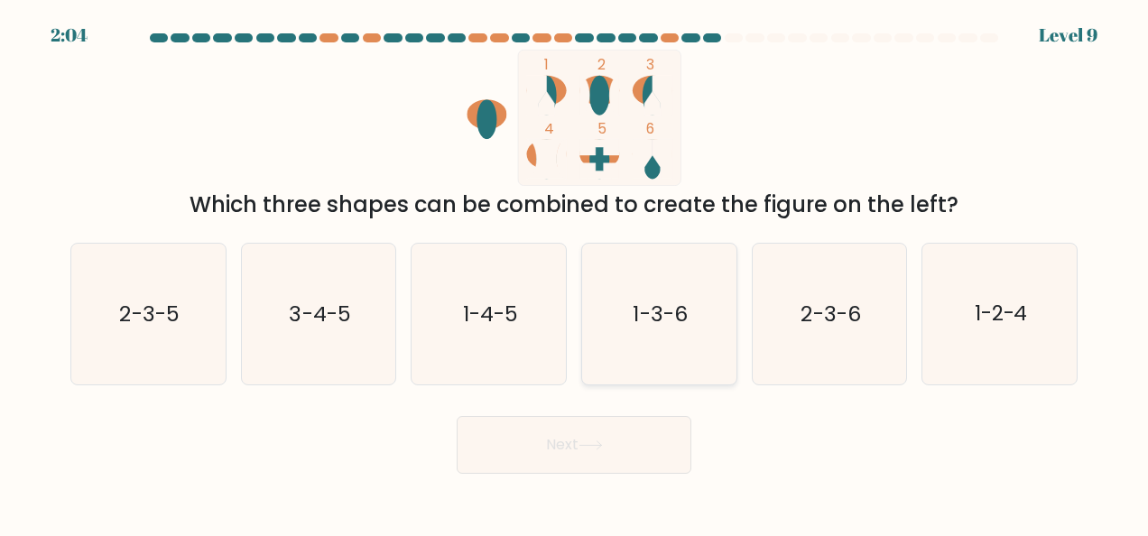
click at [704, 290] on icon "1-3-6" at bounding box center [658, 314] width 141 height 141
click at [575, 273] on input "d. 1-3-6" at bounding box center [574, 270] width 1 height 5
radio input "true"
click at [614, 455] on button "Next" at bounding box center [574, 445] width 235 height 58
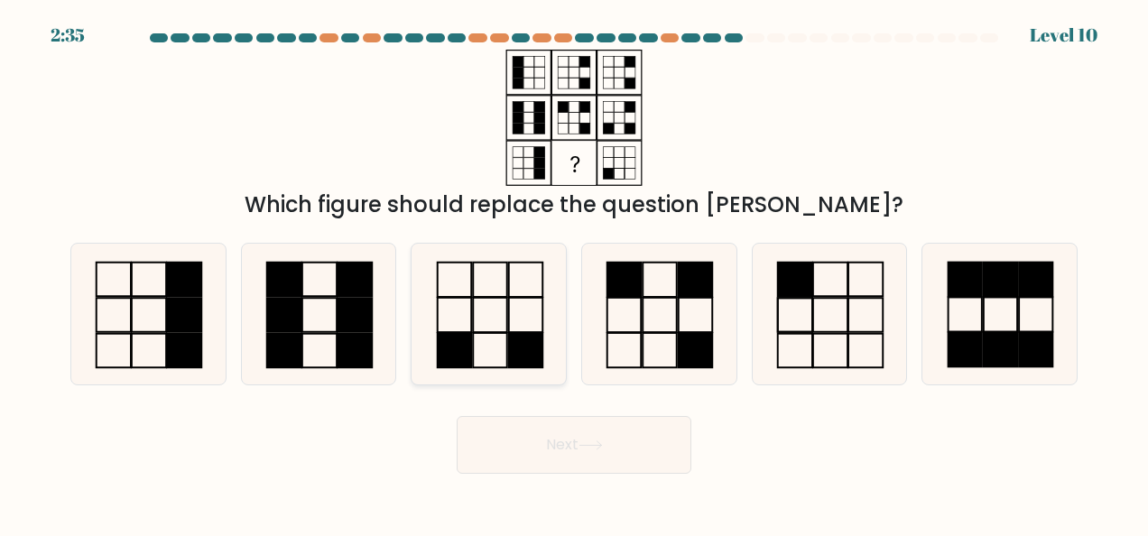
click at [443, 300] on icon at bounding box center [489, 314] width 141 height 141
click at [574, 273] on input "c." at bounding box center [574, 270] width 1 height 5
radio input "true"
click at [590, 445] on icon at bounding box center [590, 445] width 22 height 8
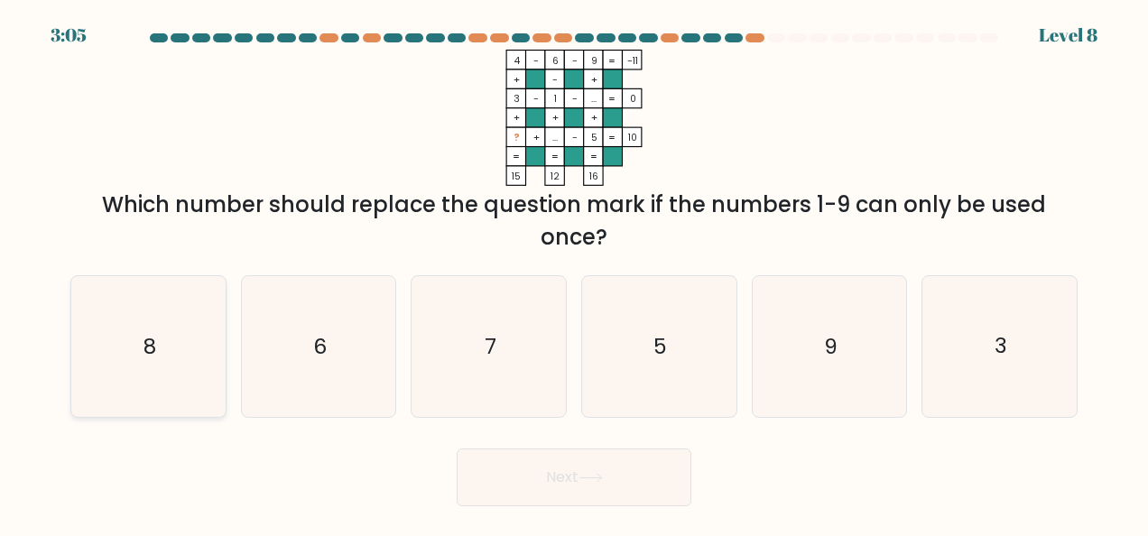
click at [159, 355] on icon "8" at bounding box center [148, 346] width 141 height 141
click at [574, 273] on input "a. 8" at bounding box center [574, 270] width 1 height 5
radio input "true"
click at [614, 473] on button "Next" at bounding box center [574, 477] width 235 height 58
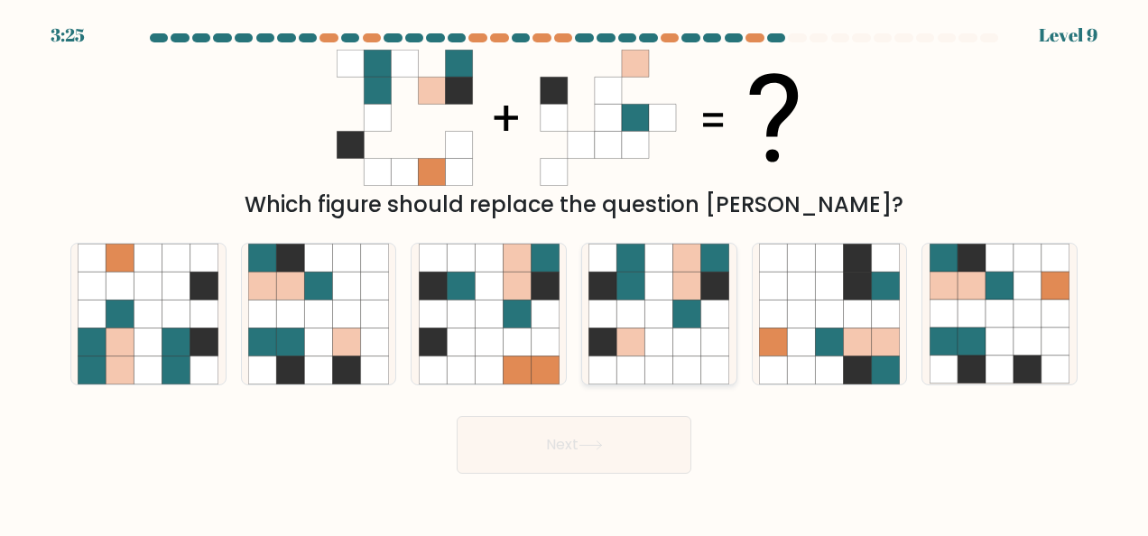
click at [661, 296] on icon at bounding box center [659, 286] width 28 height 28
click at [575, 273] on input "d." at bounding box center [574, 270] width 1 height 5
radio input "true"
click at [603, 448] on icon at bounding box center [590, 445] width 24 height 10
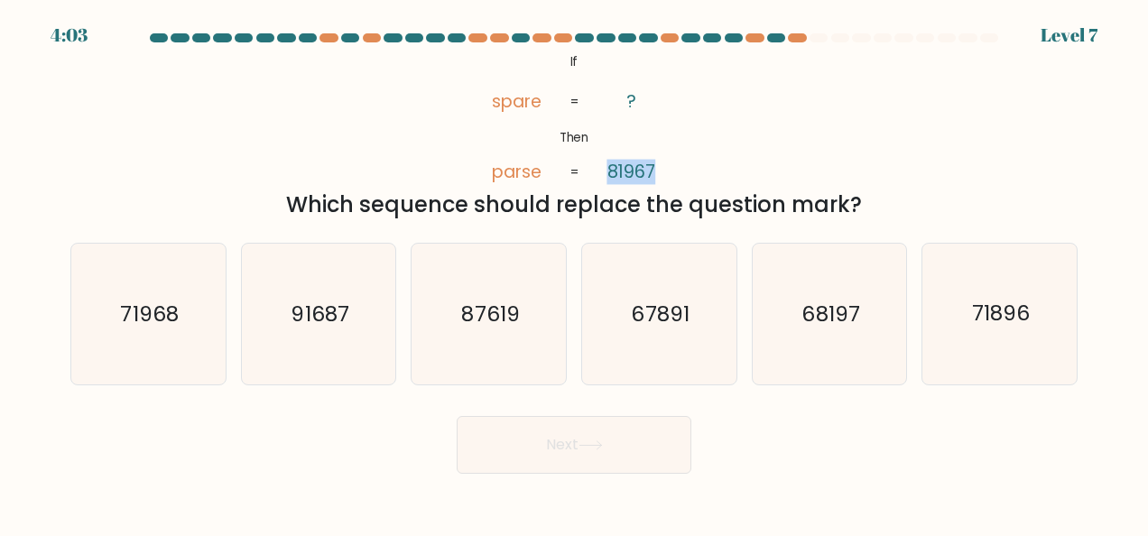
drag, startPoint x: 654, startPoint y: 172, endPoint x: 610, endPoint y: 175, distance: 44.3
click at [610, 175] on tspan "81967" at bounding box center [631, 172] width 49 height 25
copy tspan "81967"
click at [825, 326] on text "68197" at bounding box center [831, 314] width 58 height 29
click at [575, 273] on input "e. 68197" at bounding box center [574, 270] width 1 height 5
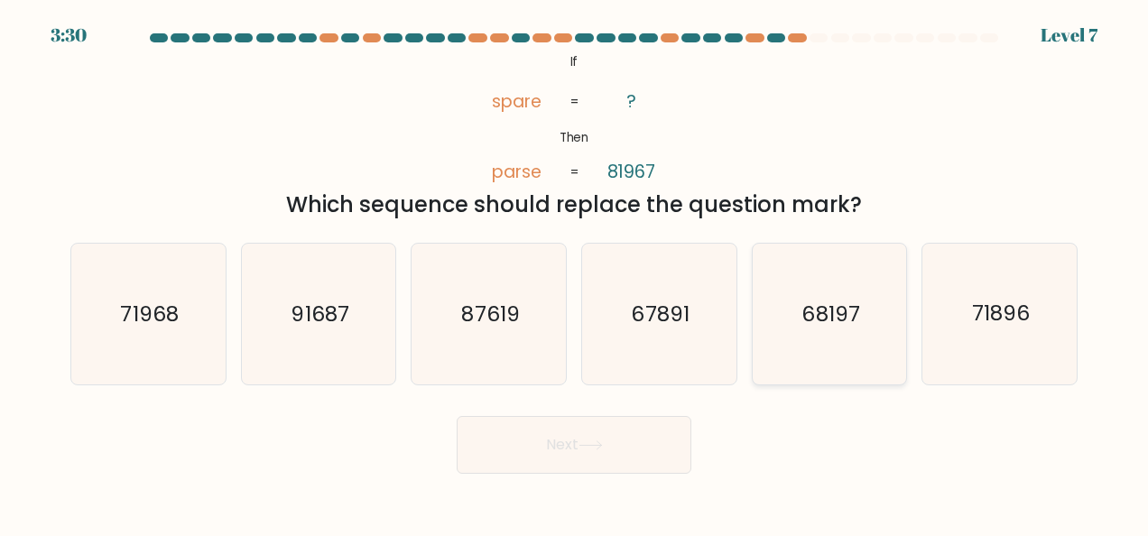
radio input "true"
click at [637, 446] on button "Next" at bounding box center [574, 445] width 235 height 58
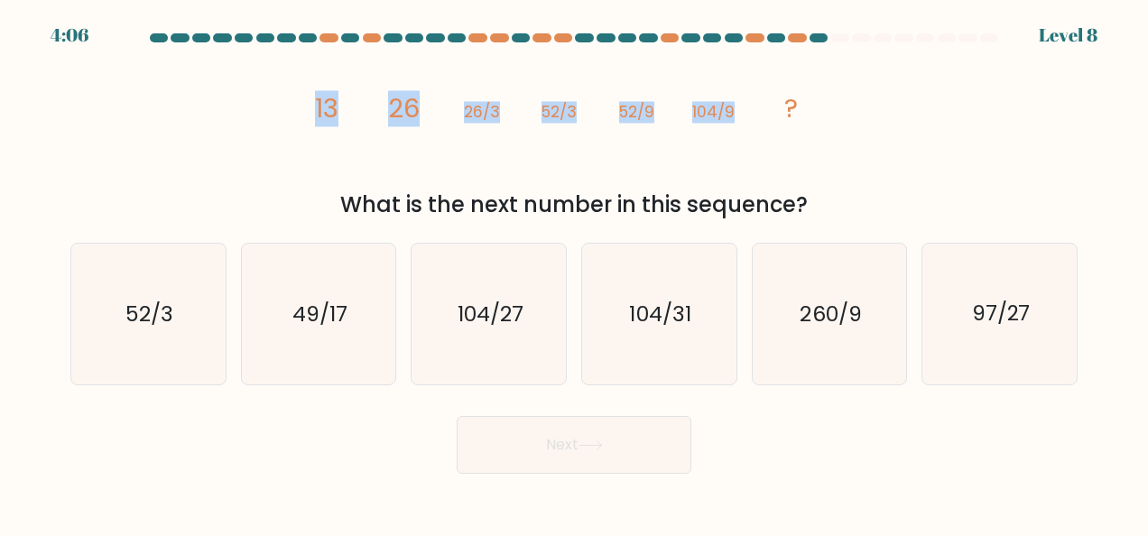
drag, startPoint x: 317, startPoint y: 105, endPoint x: 742, endPoint y: 106, distance: 425.0
click at [742, 106] on icon "image/svg+xml 13 26 26/3 52/3 52/9 104/9 ?" at bounding box center [573, 118] width 541 height 136
copy g "13 26 26/3 52/3 52/9 104/9"
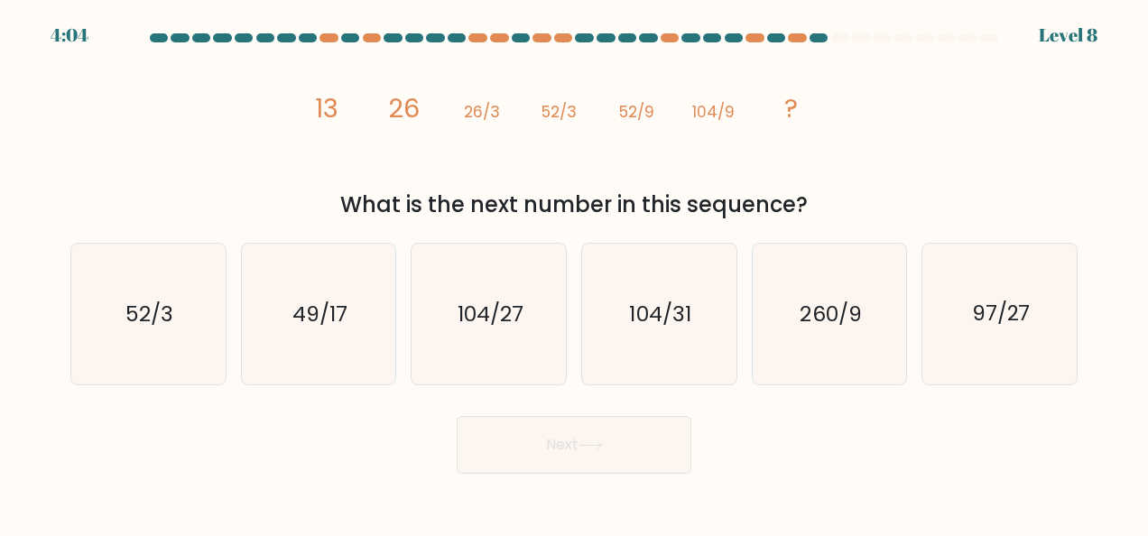
click at [810, 115] on icon "image/svg+xml 13 26 26/3 52/3 52/9 104/9 ?" at bounding box center [573, 118] width 541 height 136
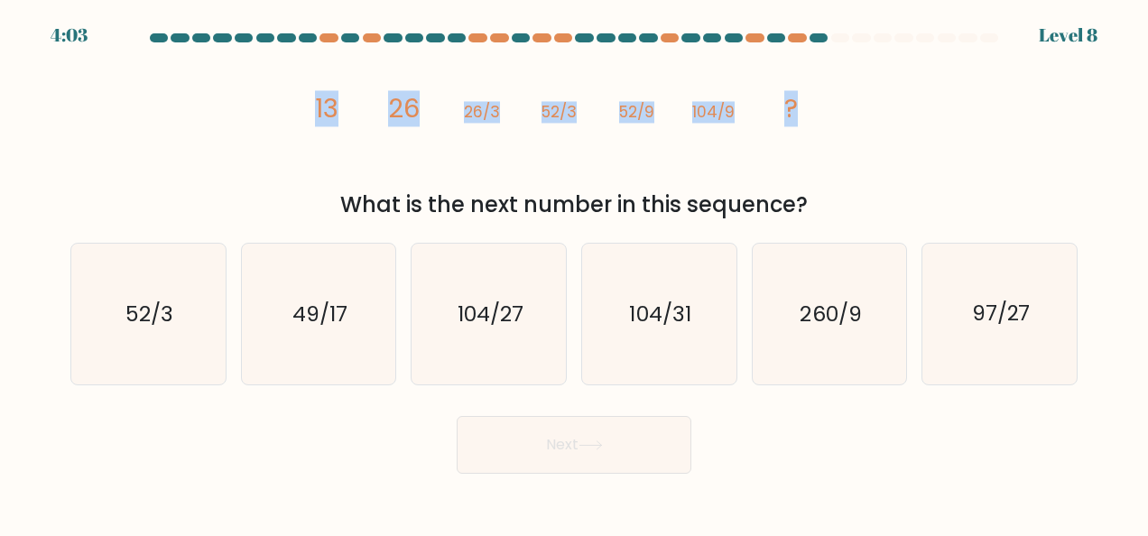
drag, startPoint x: 803, startPoint y: 107, endPoint x: 317, endPoint y: 115, distance: 486.4
click at [317, 115] on icon "image/svg+xml 13 26 26/3 52/3 52/9 104/9 ?" at bounding box center [573, 118] width 541 height 136
copy g "13 26 26/3 52/3 52/9 104/9 ?"
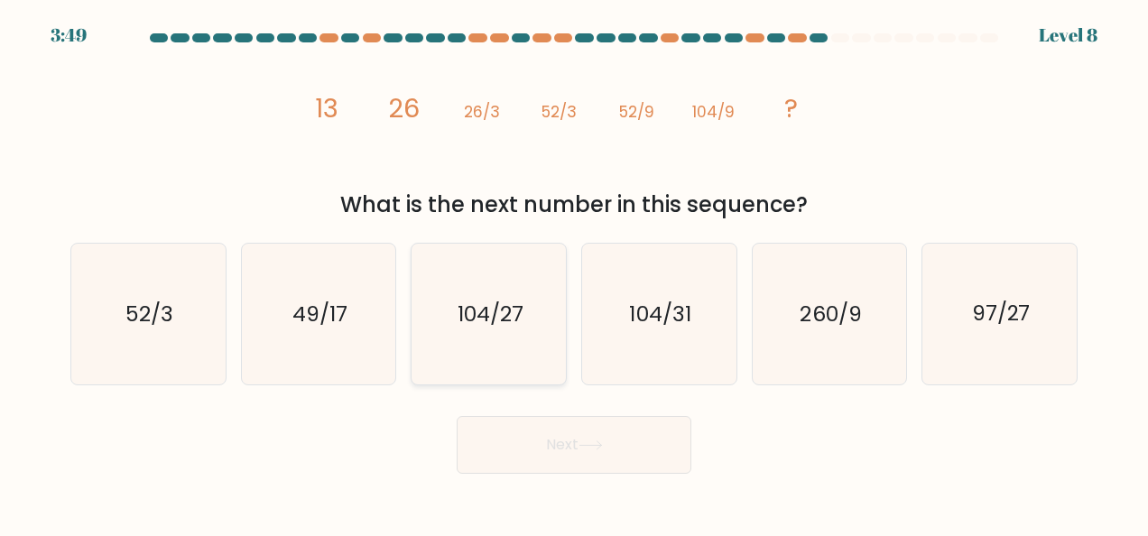
click at [513, 306] on text "104/27" at bounding box center [490, 314] width 66 height 29
click at [574, 273] on input "c. 104/27" at bounding box center [574, 270] width 1 height 5
radio input "true"
click at [603, 448] on icon at bounding box center [590, 445] width 24 height 10
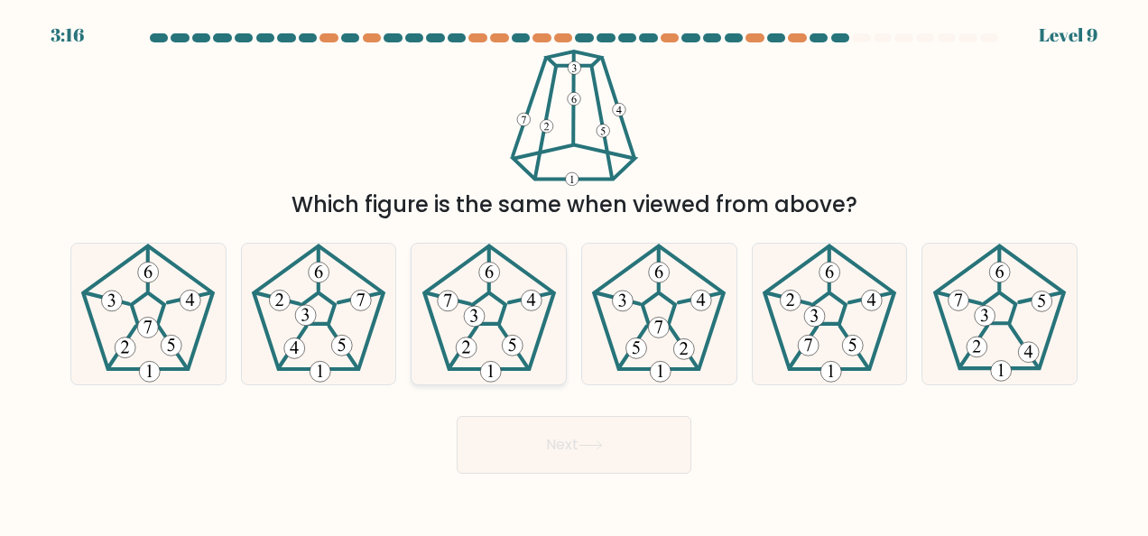
click at [491, 310] on icon at bounding box center [489, 314] width 141 height 141
click at [574, 273] on input "c." at bounding box center [574, 270] width 1 height 5
radio input "true"
click at [593, 435] on button "Next" at bounding box center [574, 445] width 235 height 58
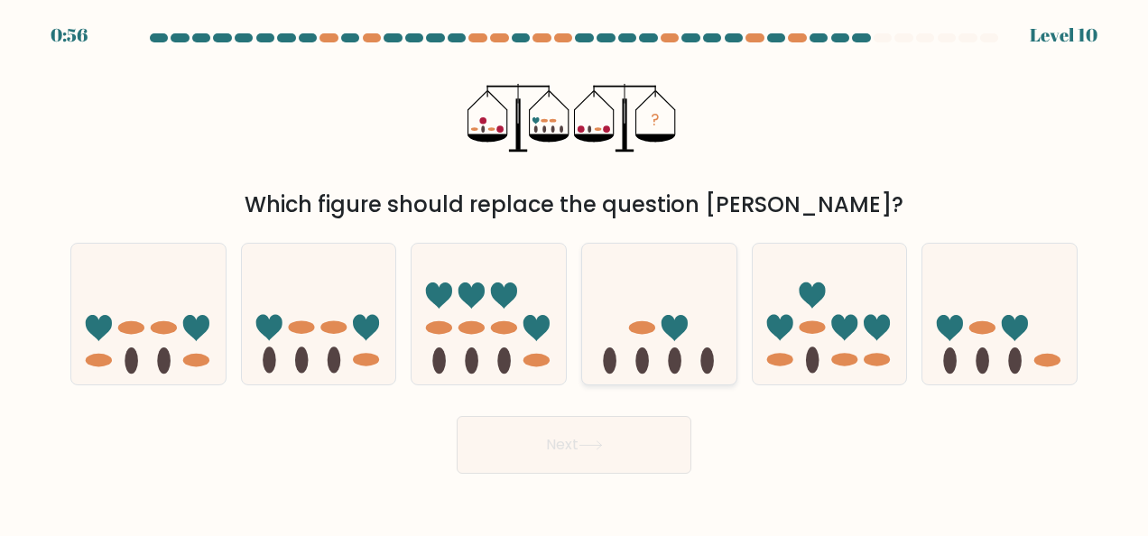
click at [658, 300] on icon at bounding box center [659, 313] width 154 height 127
click at [575, 273] on input "d." at bounding box center [574, 270] width 1 height 5
radio input "true"
click at [635, 328] on ellipse at bounding box center [642, 327] width 26 height 13
click at [575, 273] on input "d." at bounding box center [574, 270] width 1 height 5
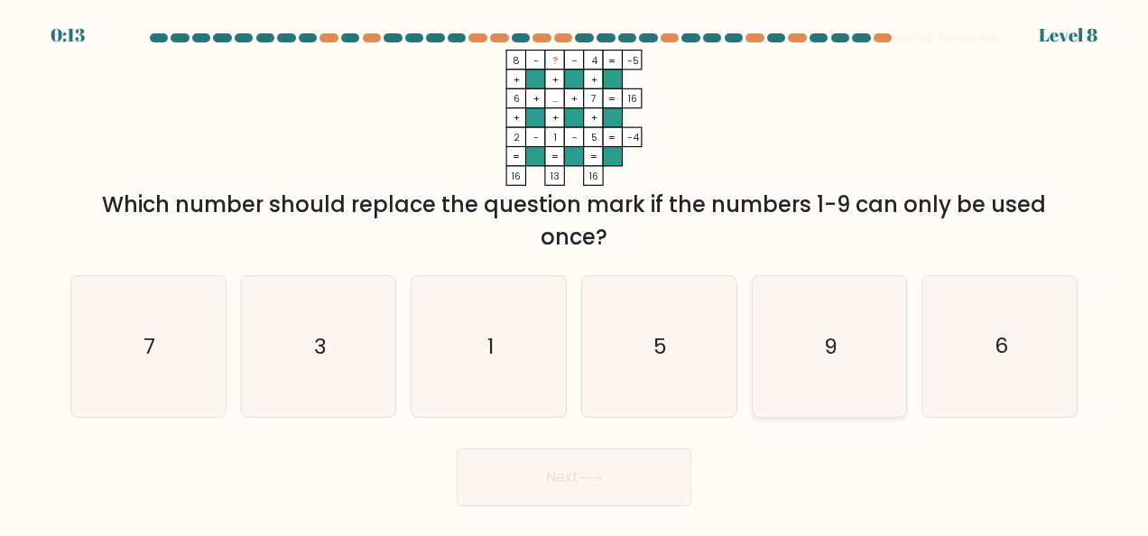
click at [808, 342] on icon "9" at bounding box center [829, 346] width 141 height 141
click at [575, 273] on input "e. 9" at bounding box center [574, 270] width 1 height 5
radio input "true"
click at [610, 483] on button "Next" at bounding box center [574, 477] width 235 height 58
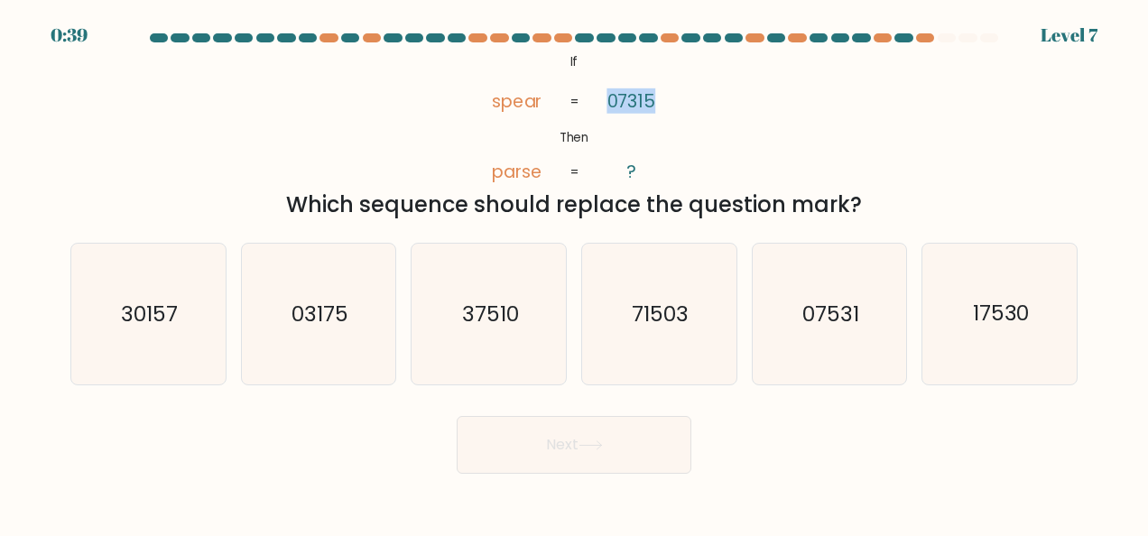
drag, startPoint x: 653, startPoint y: 104, endPoint x: 608, endPoint y: 95, distance: 46.0
click at [608, 95] on tspan "07315" at bounding box center [631, 100] width 49 height 25
copy tspan "07315"
click at [655, 328] on icon "71503" at bounding box center [658, 314] width 141 height 141
click at [575, 273] on input "d. 71503" at bounding box center [574, 270] width 1 height 5
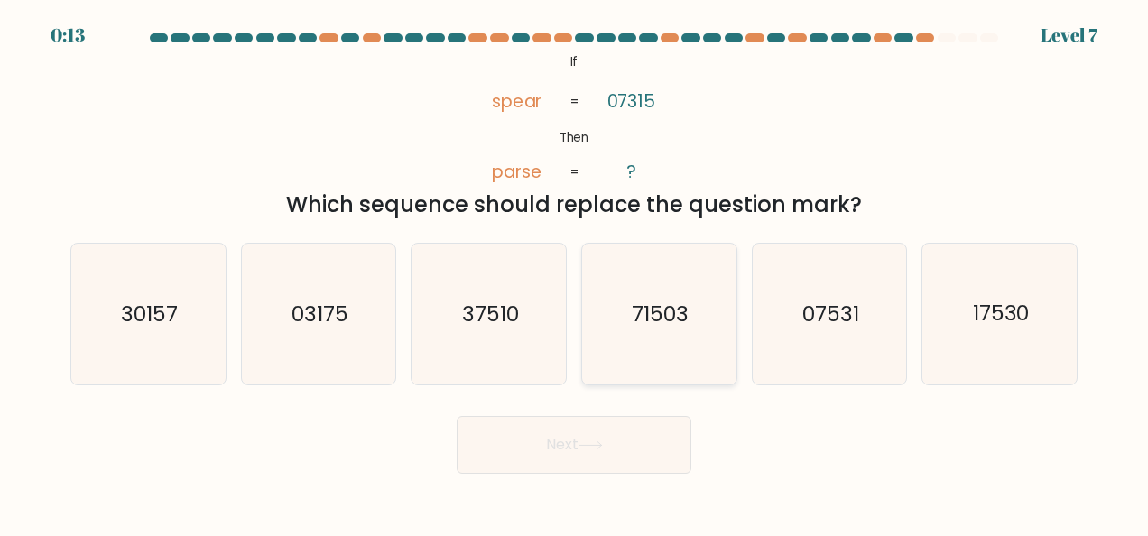
radio input "true"
click at [588, 440] on icon at bounding box center [590, 445] width 24 height 10
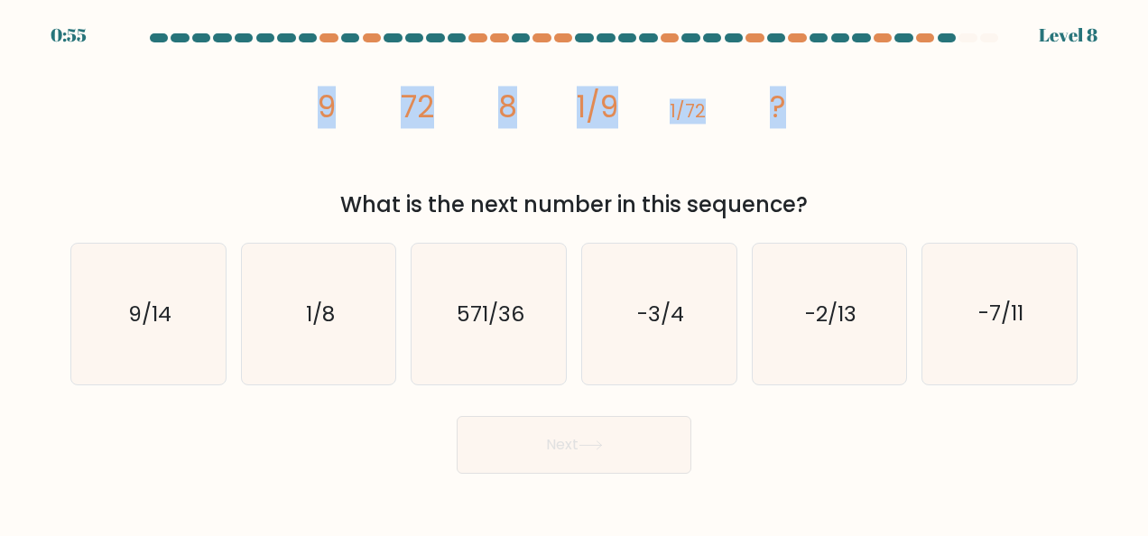
drag, startPoint x: 310, startPoint y: 105, endPoint x: 790, endPoint y: 122, distance: 480.3
click at [790, 121] on icon "image/svg+xml 9 72 8 1/9 1/72 ?" at bounding box center [573, 118] width 541 height 136
copy g "9 72 8 1/9 1/72 ?"
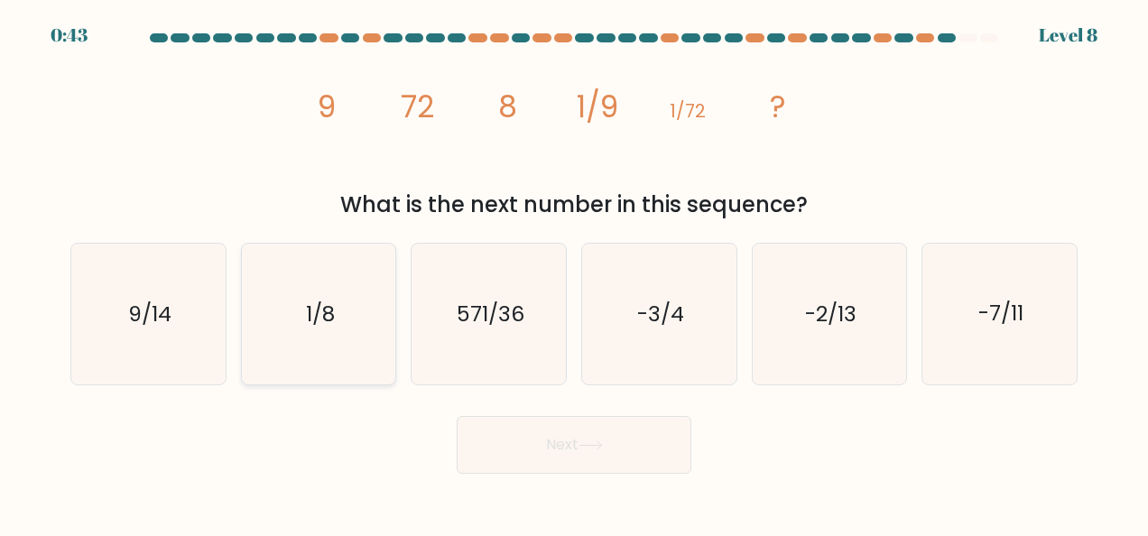
click at [296, 320] on icon "1/8" at bounding box center [318, 314] width 141 height 141
click at [574, 273] on input "b. 1/8" at bounding box center [574, 270] width 1 height 5
radio input "true"
click at [630, 450] on button "Next" at bounding box center [574, 445] width 235 height 58
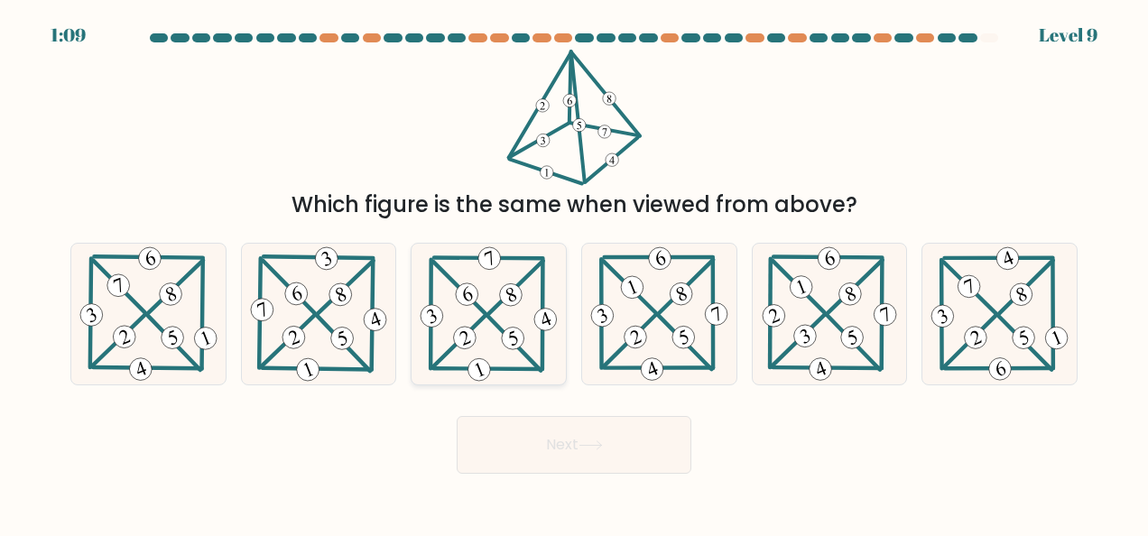
click at [485, 317] on 199 at bounding box center [459, 340] width 52 height 51
click at [574, 273] on input "c." at bounding box center [574, 270] width 1 height 5
radio input "true"
click at [567, 441] on button "Next" at bounding box center [574, 445] width 235 height 58
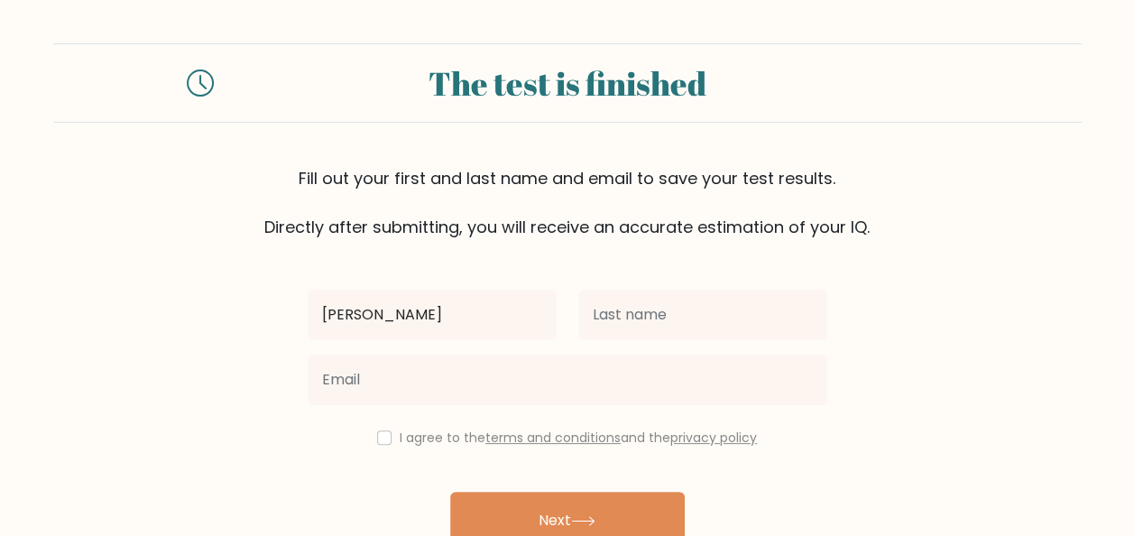
type input "[PERSON_NAME]"
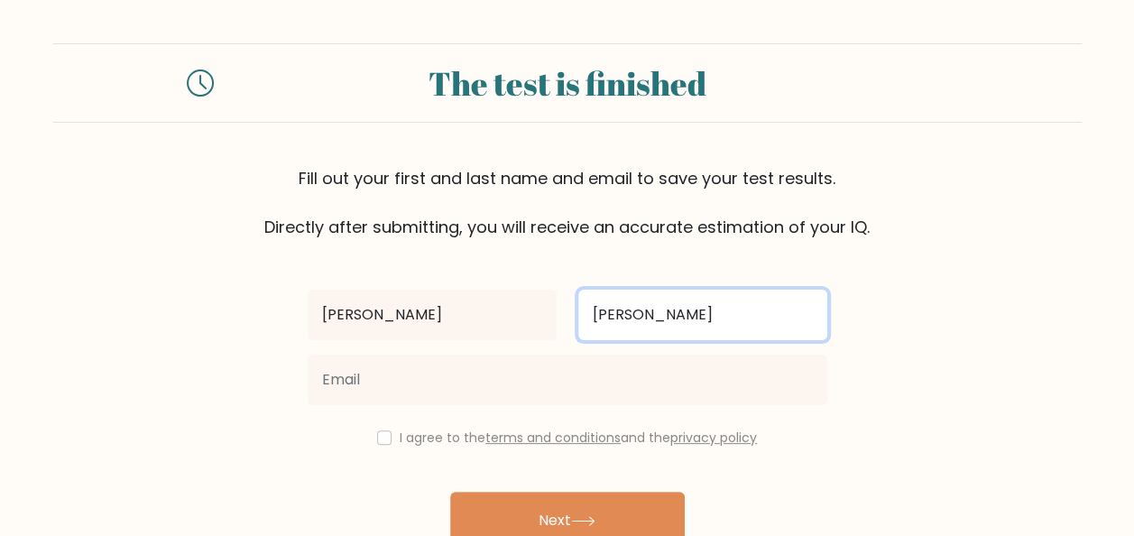
type input "[PERSON_NAME]"
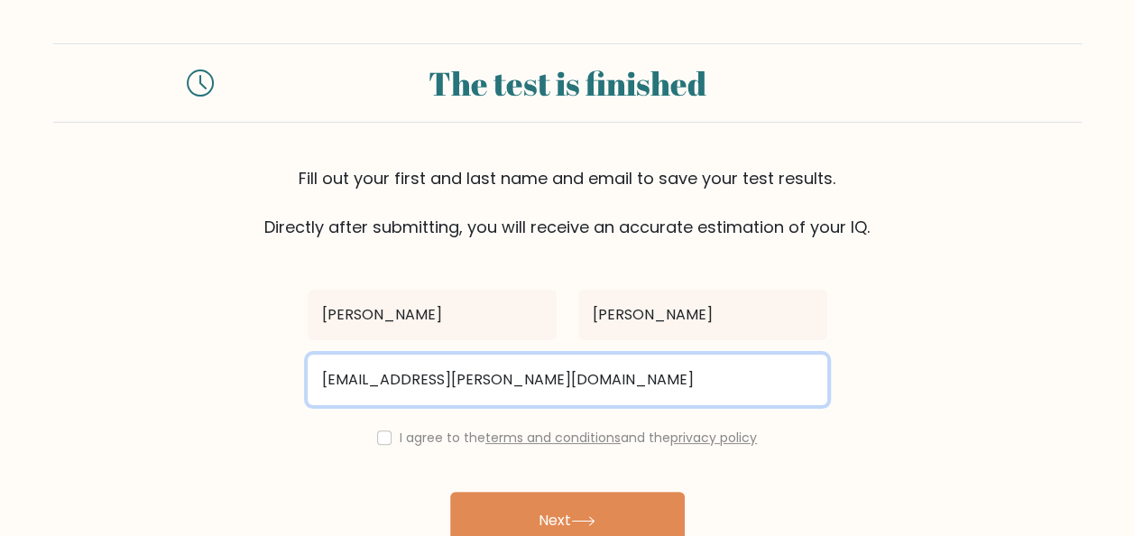
type input "[EMAIL_ADDRESS][PERSON_NAME][DOMAIN_NAME]"
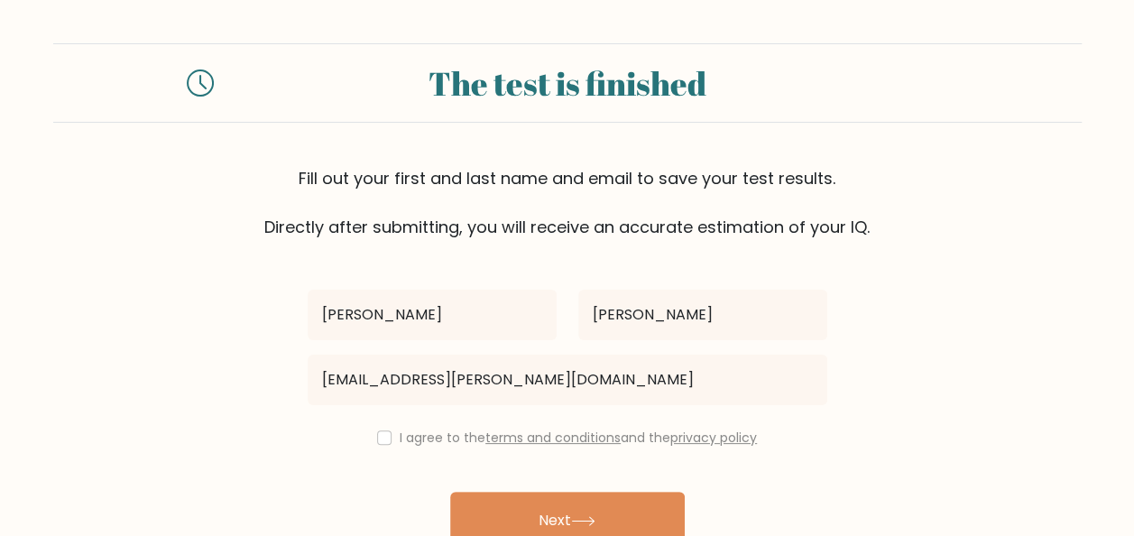
click at [171, 318] on form "The test is finished Fill out your first and last name and email to save your t…" at bounding box center [567, 316] width 1134 height 547
click at [383, 437] on input "checkbox" at bounding box center [384, 437] width 14 height 14
checkbox input "true"
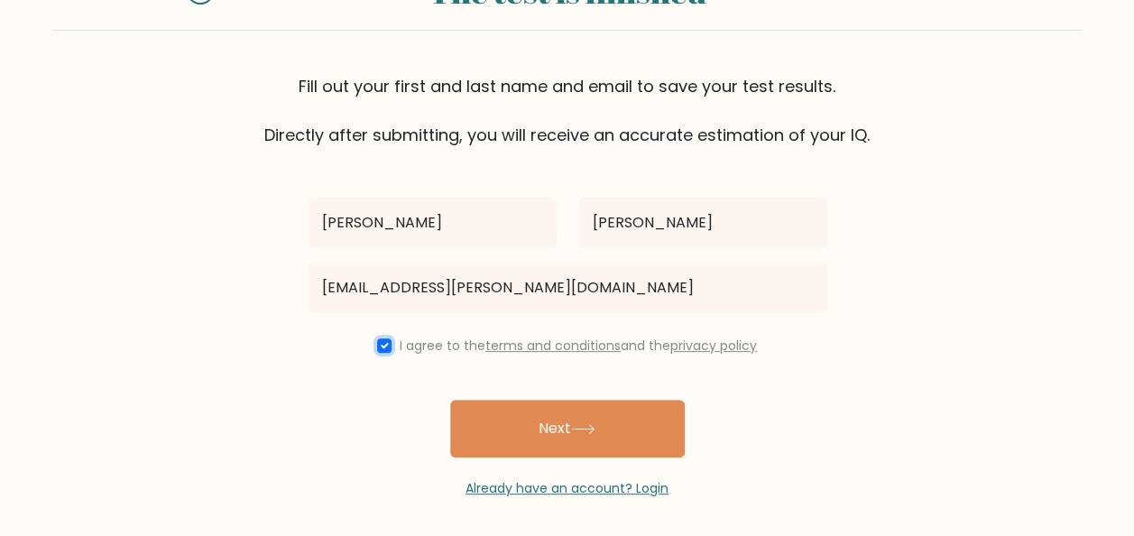
scroll to position [96, 0]
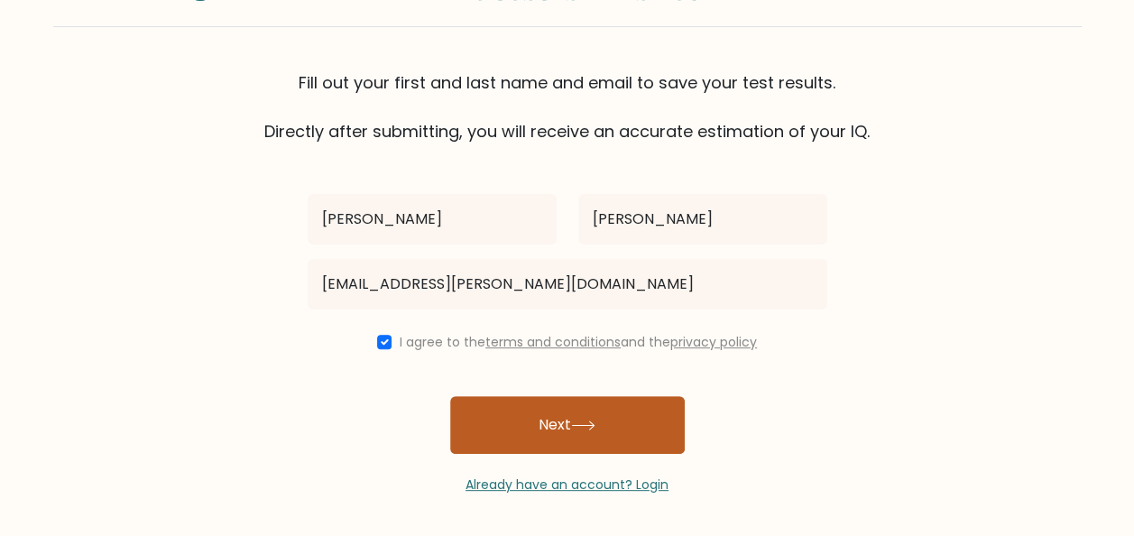
click at [579, 417] on button "Next" at bounding box center [567, 425] width 235 height 58
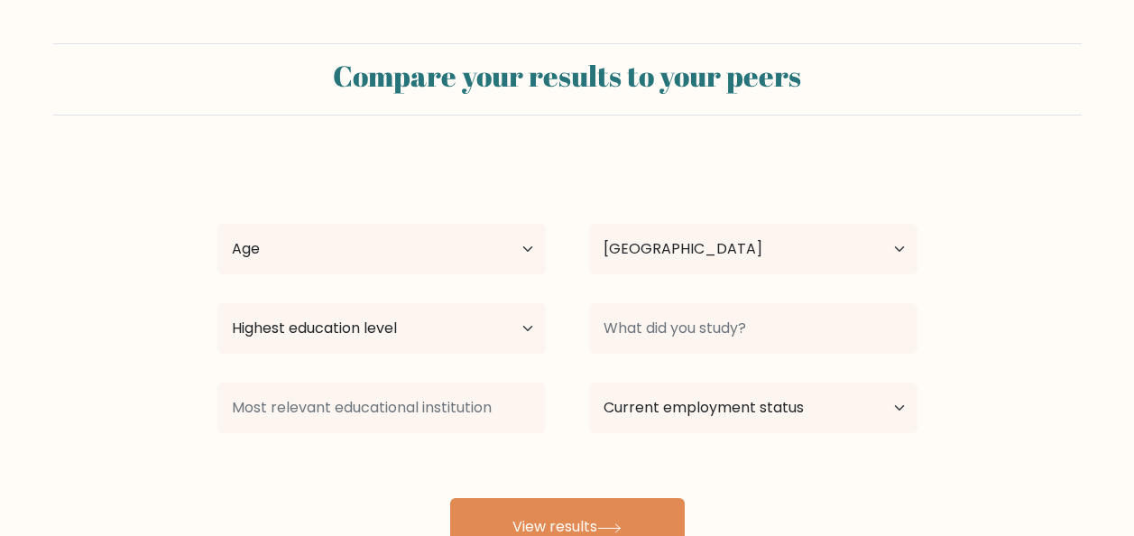
select select "PH"
click at [522, 247] on select "Age Under [DEMOGRAPHIC_DATA] [DEMOGRAPHIC_DATA] [DEMOGRAPHIC_DATA] [DEMOGRAPHIC…" at bounding box center [381, 249] width 328 height 51
select select "25_34"
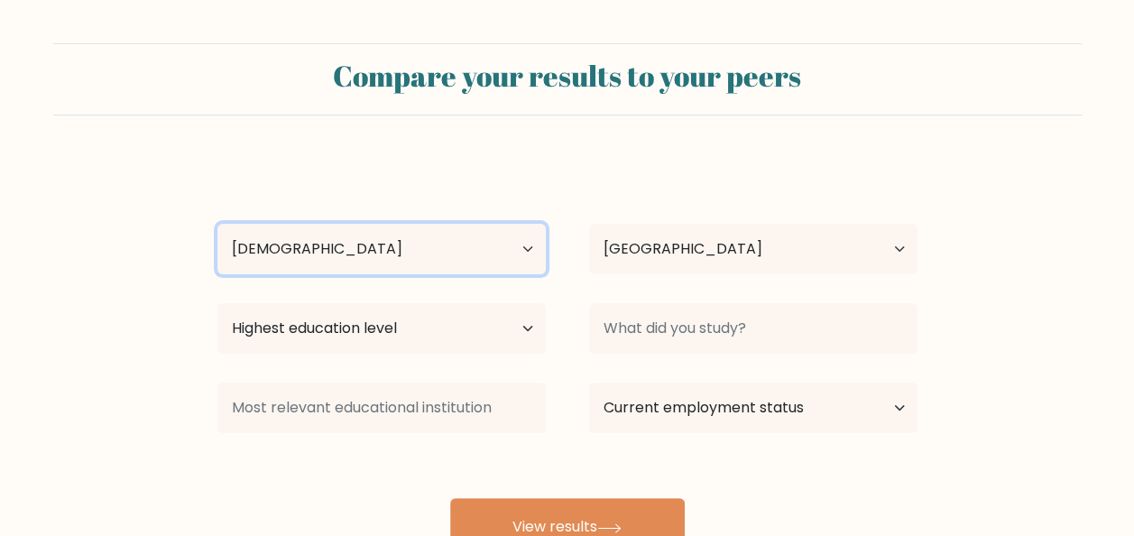
click at [217, 224] on select "Age Under [DEMOGRAPHIC_DATA] [DEMOGRAPHIC_DATA] [DEMOGRAPHIC_DATA] [DEMOGRAPHIC…" at bounding box center [381, 249] width 328 height 51
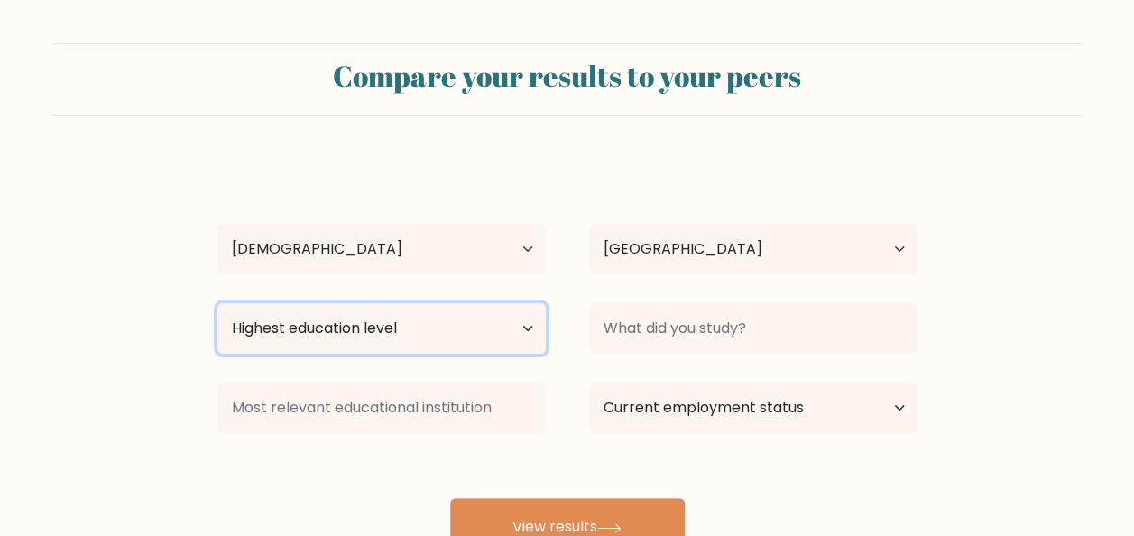
click at [482, 319] on select "Highest education level No schooling Primary Lower Secondary Upper Secondary Oc…" at bounding box center [381, 328] width 328 height 51
select select "bachelors_degree"
click at [217, 303] on select "Highest education level No schooling Primary Lower Secondary Upper Secondary Oc…" at bounding box center [381, 328] width 328 height 51
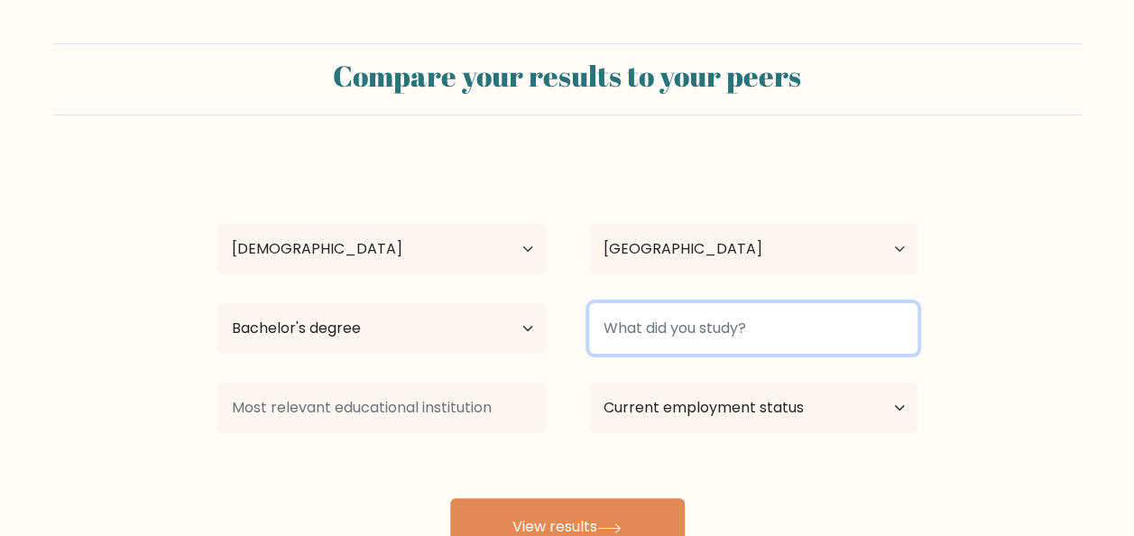
click at [655, 325] on input at bounding box center [753, 328] width 328 height 51
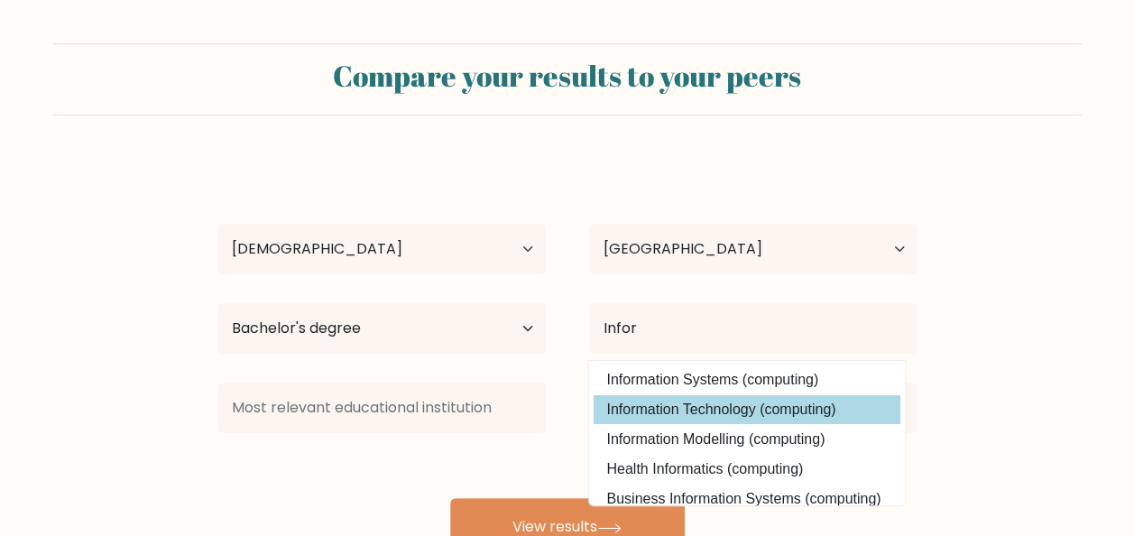
click at [755, 411] on option "Information Technology (computing)" at bounding box center [747, 409] width 307 height 29
type input "Information Technology"
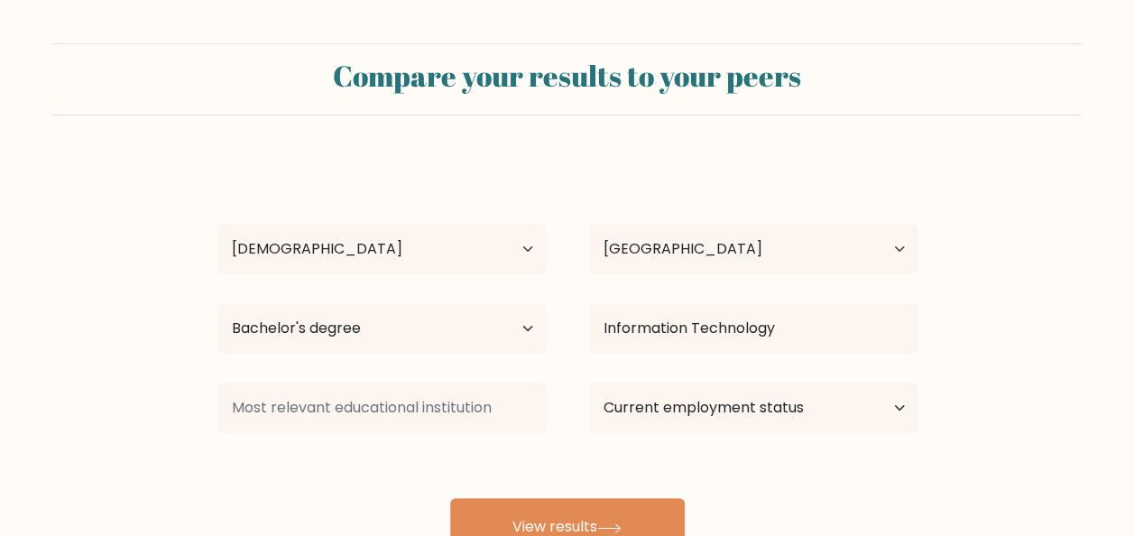
scroll to position [90, 0]
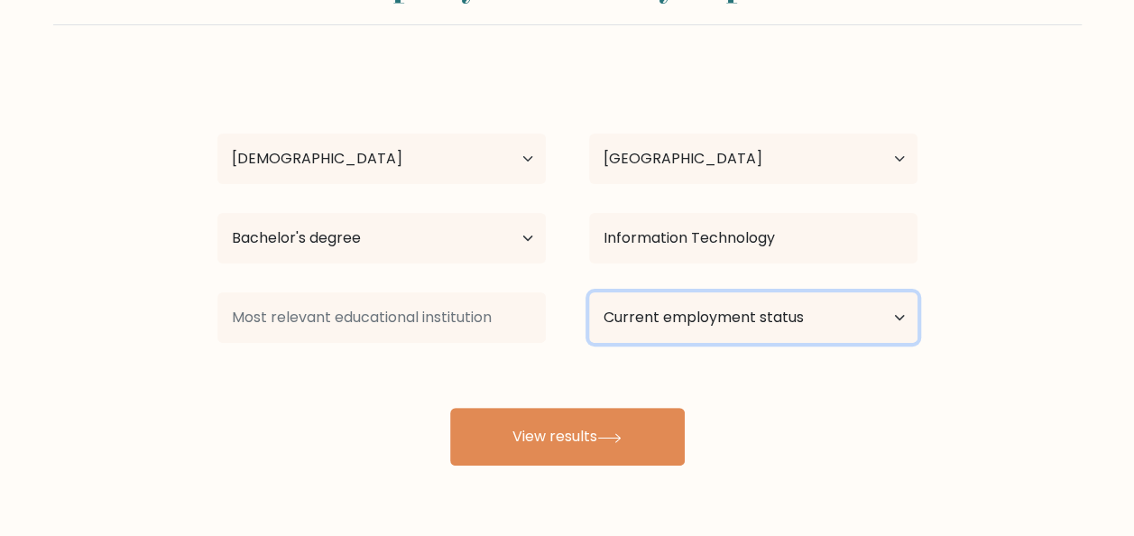
click at [668, 319] on select "Current employment status Employed Student Retired Other / prefer not to answer" at bounding box center [753, 317] width 328 height 51
select select "other"
click at [589, 292] on select "Current employment status Employed Student Retired Other / prefer not to answer" at bounding box center [753, 317] width 328 height 51
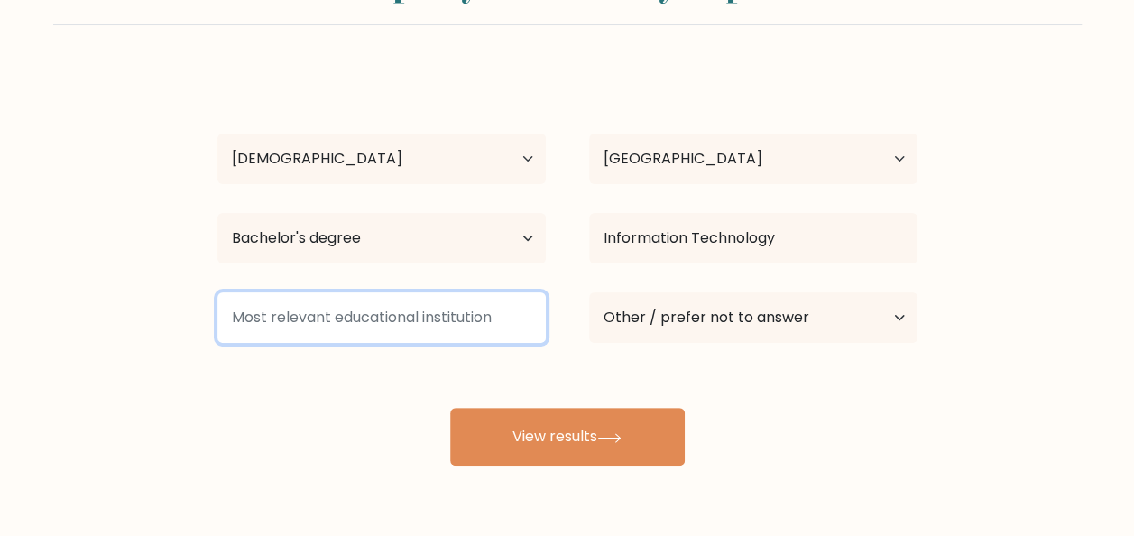
click at [413, 317] on input at bounding box center [381, 317] width 328 height 51
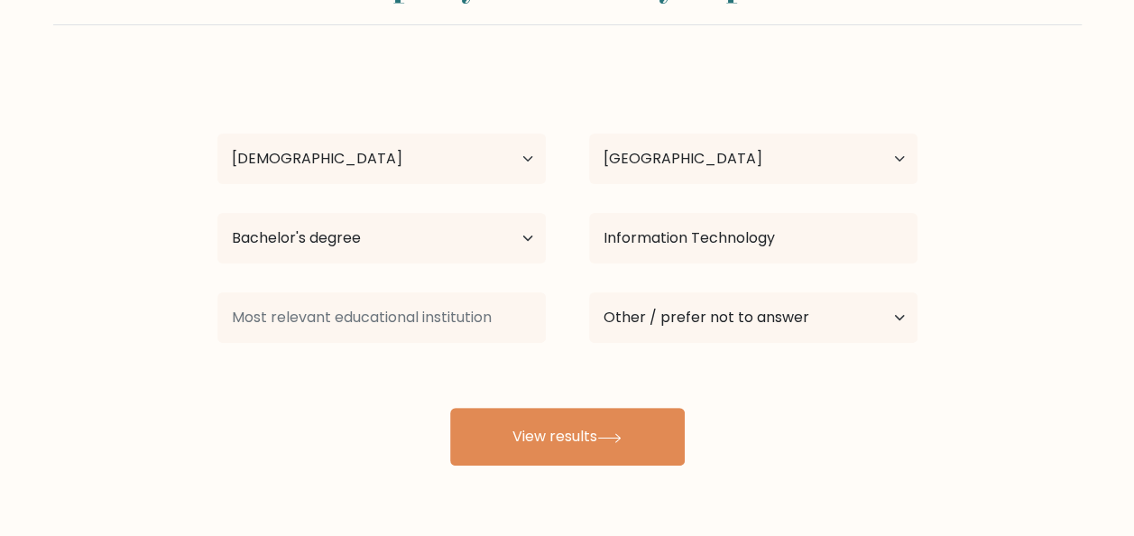
click at [341, 417] on div "[PERSON_NAME] Age Under [DEMOGRAPHIC_DATA] [DEMOGRAPHIC_DATA] [DEMOGRAPHIC_DATA…" at bounding box center [568, 267] width 722 height 397
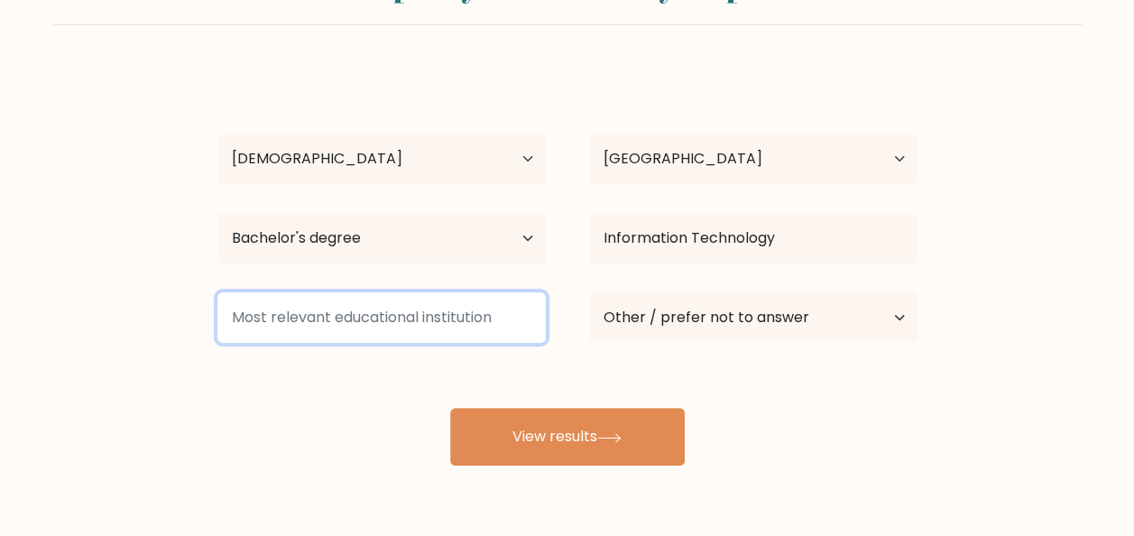
click at [425, 318] on input at bounding box center [381, 317] width 328 height 51
type input "L"
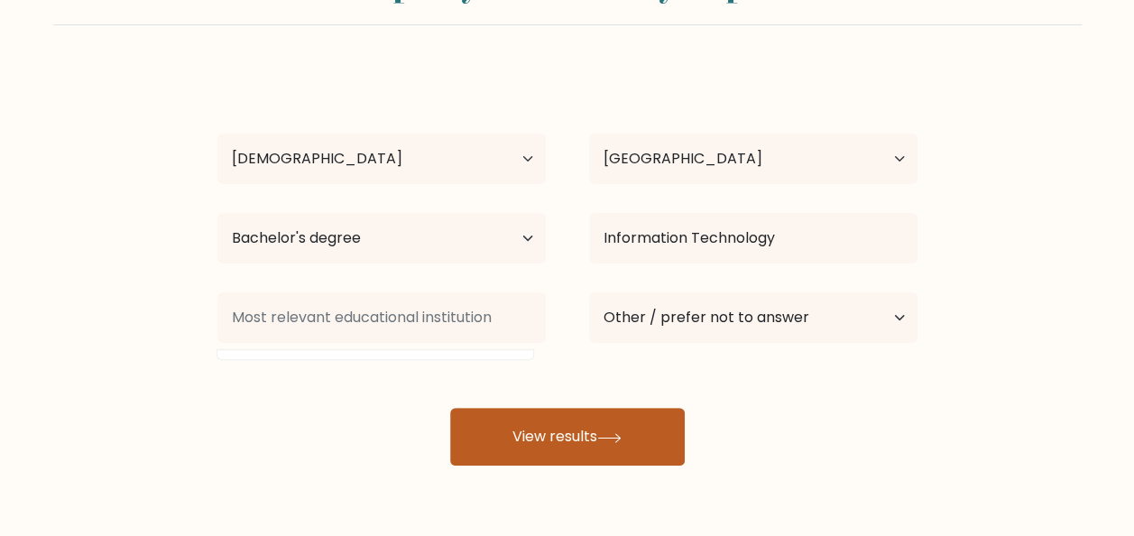
click at [573, 444] on button "View results" at bounding box center [567, 437] width 235 height 58
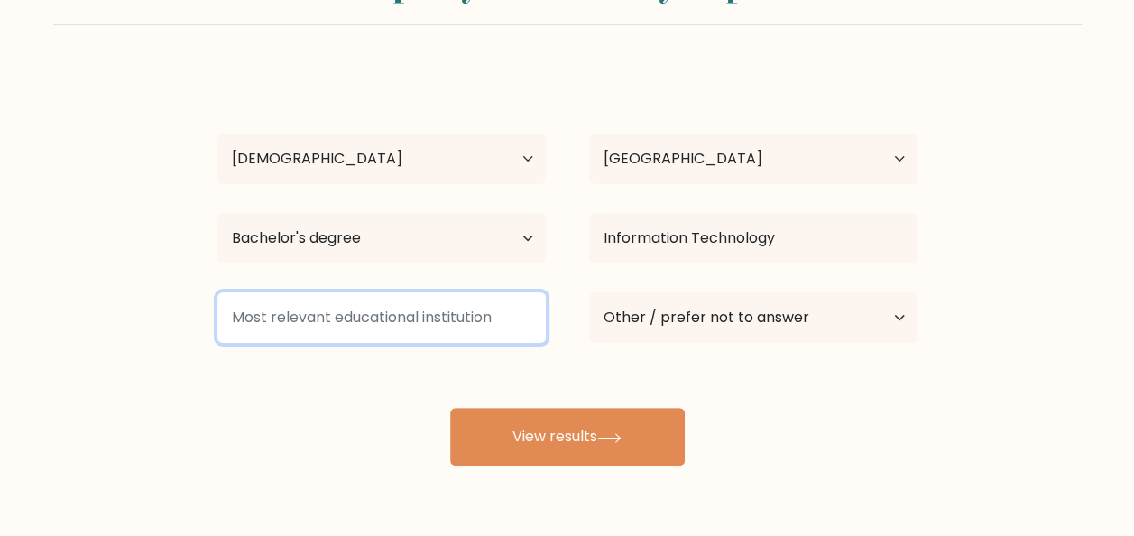
type input "L"
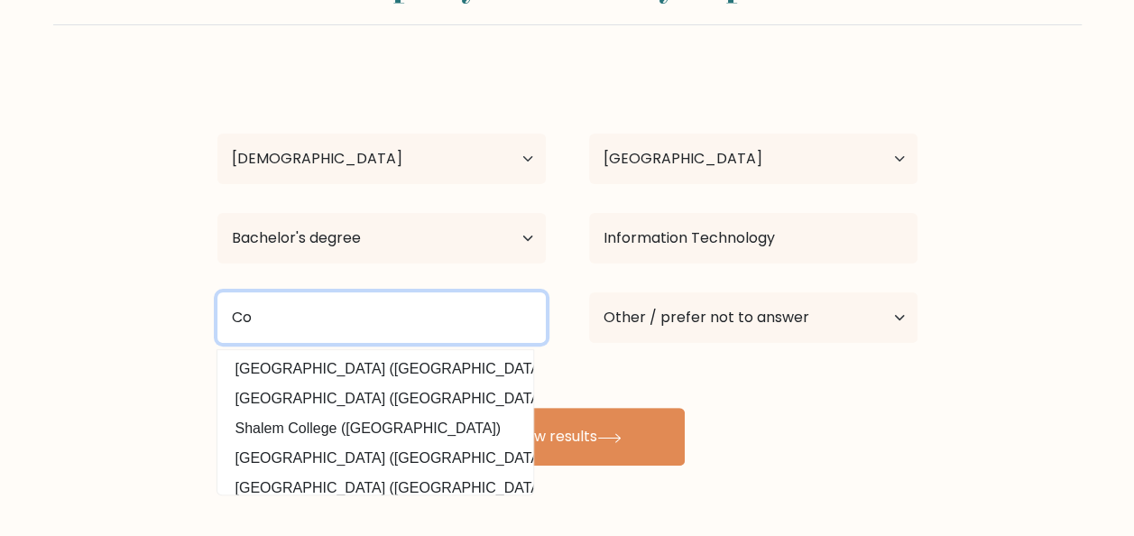
type input "C"
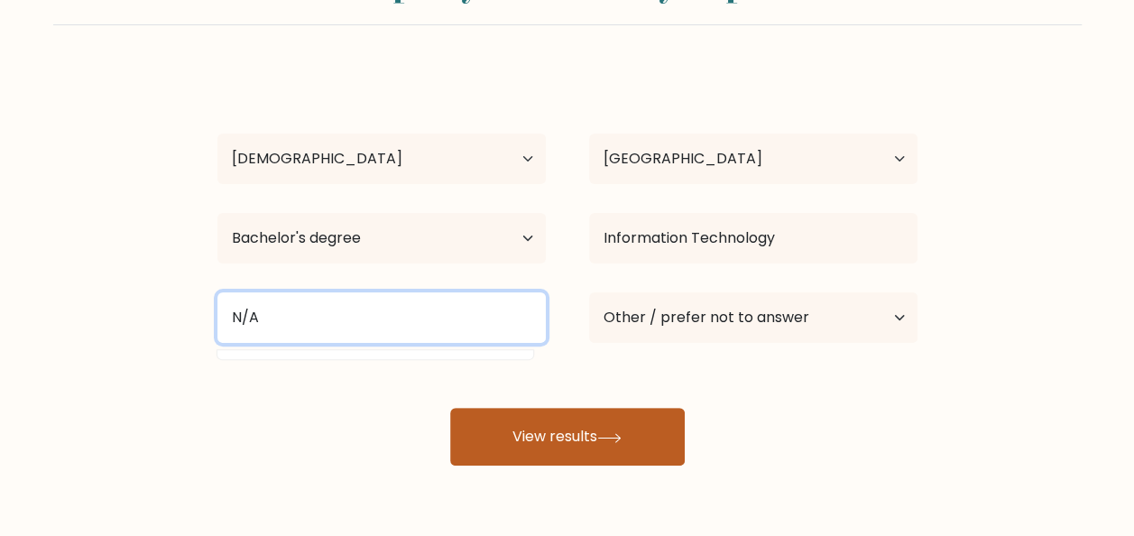
type input "N/A"
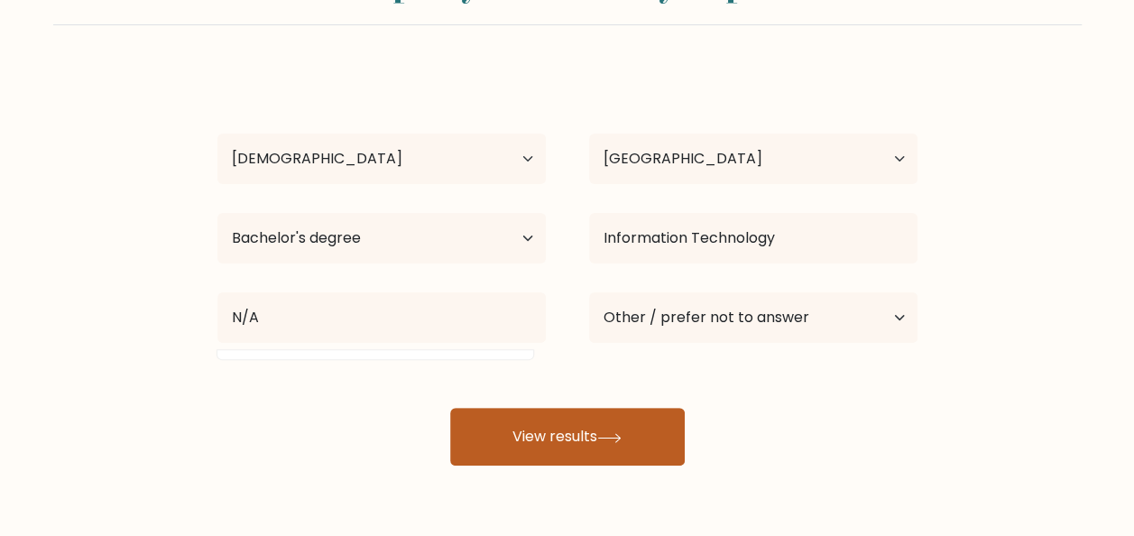
click at [623, 442] on button "View results" at bounding box center [567, 437] width 235 height 58
